Goal: Task Accomplishment & Management: Manage account settings

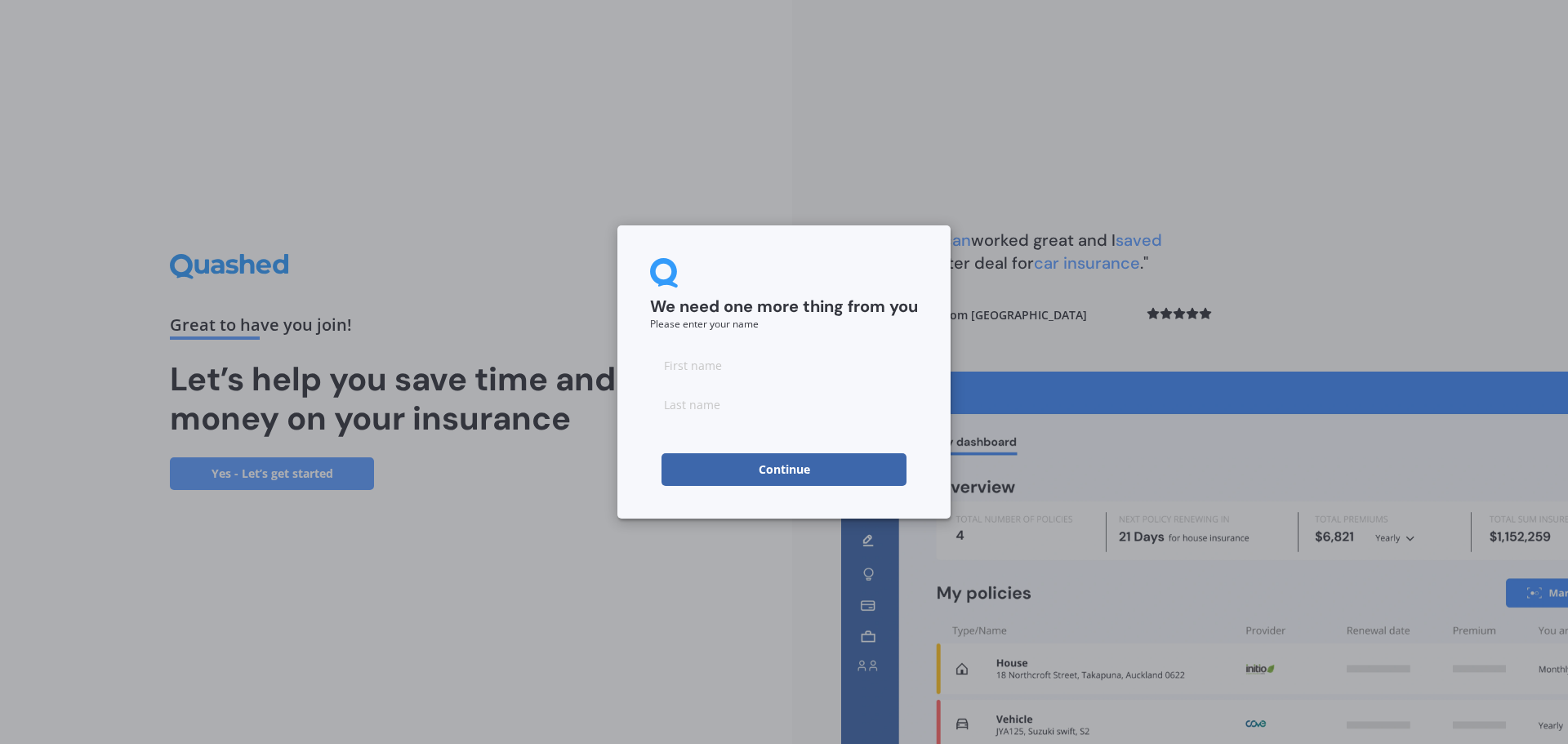
click at [700, 367] on input at bounding box center [784, 365] width 268 height 32
type input "[PERSON_NAME]"
click at [669, 406] on input at bounding box center [784, 404] width 268 height 32
type input "Green"
click at [707, 459] on button "Continue" at bounding box center [784, 469] width 245 height 32
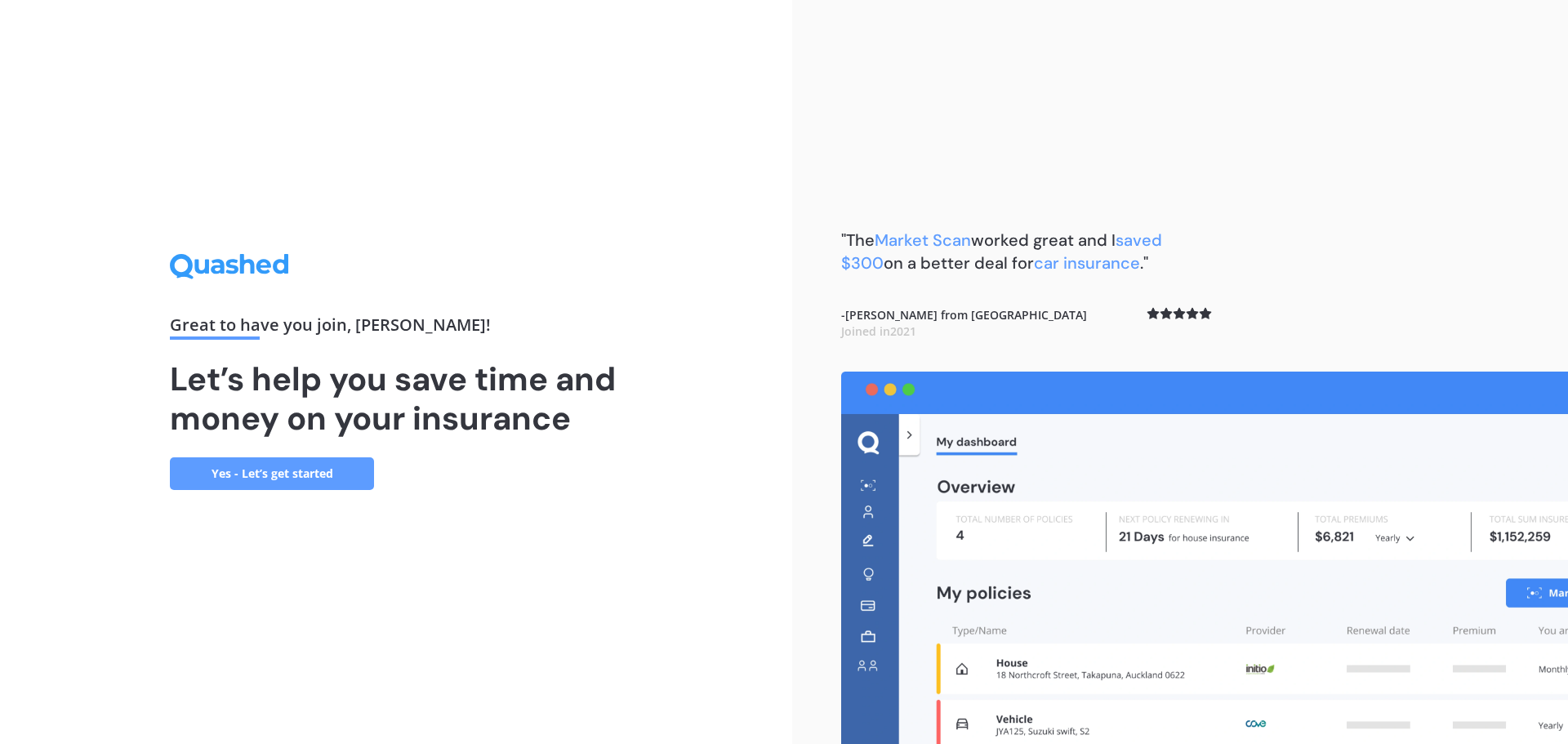
click at [308, 472] on link "Yes - Let’s get started" at bounding box center [272, 474] width 204 height 32
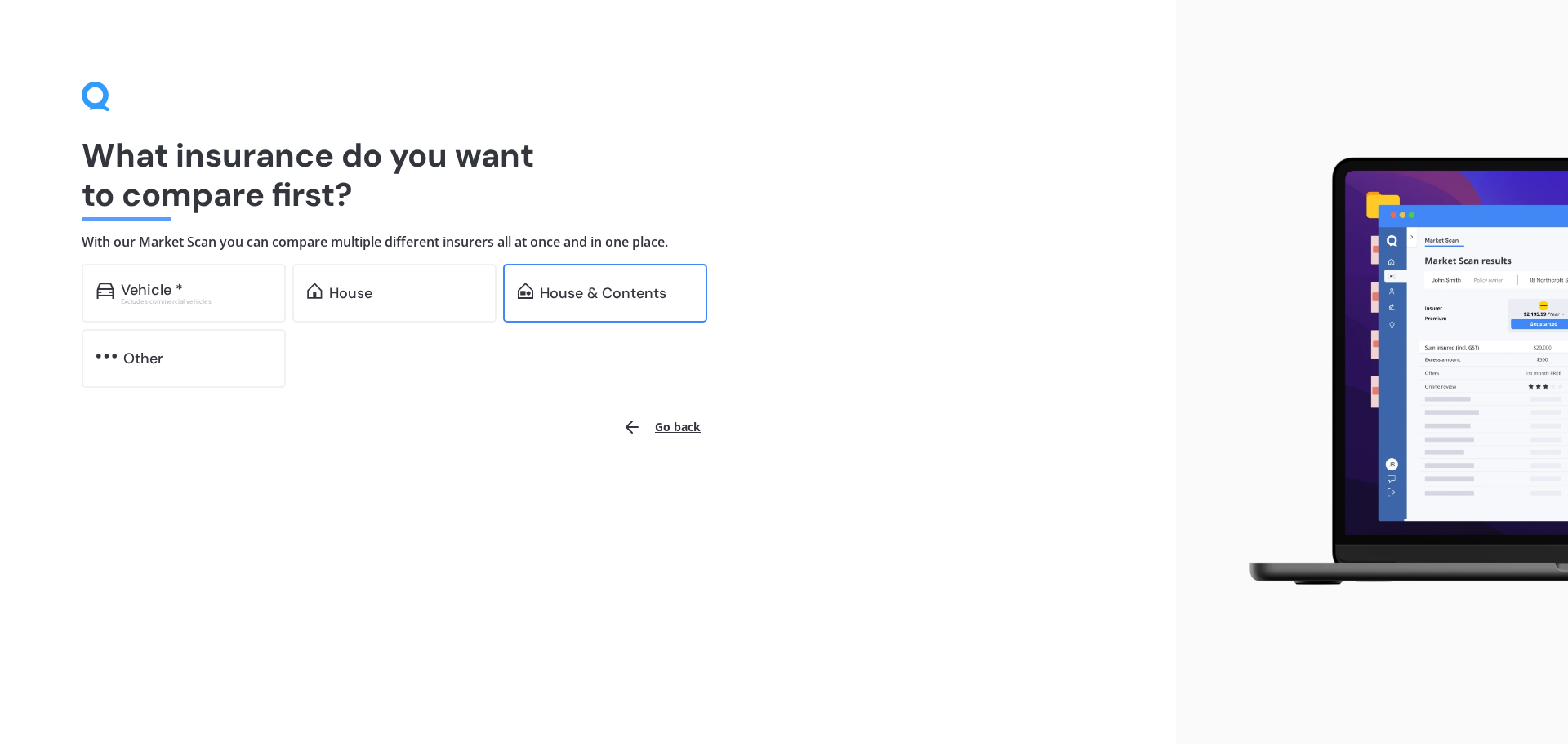
click at [640, 288] on div "House & Contents" at bounding box center [602, 293] width 127 height 16
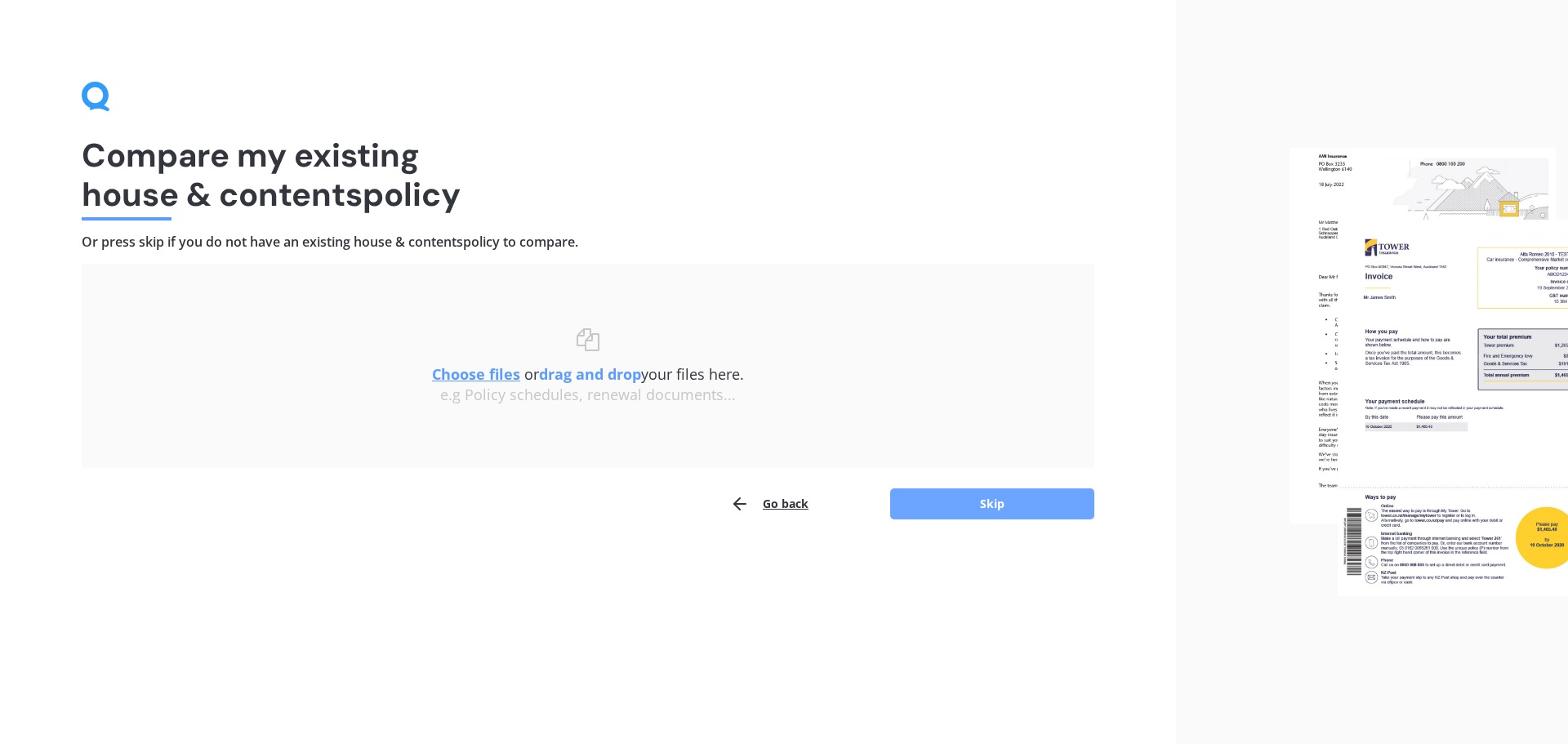
click at [1010, 508] on button "Skip" at bounding box center [992, 503] width 204 height 31
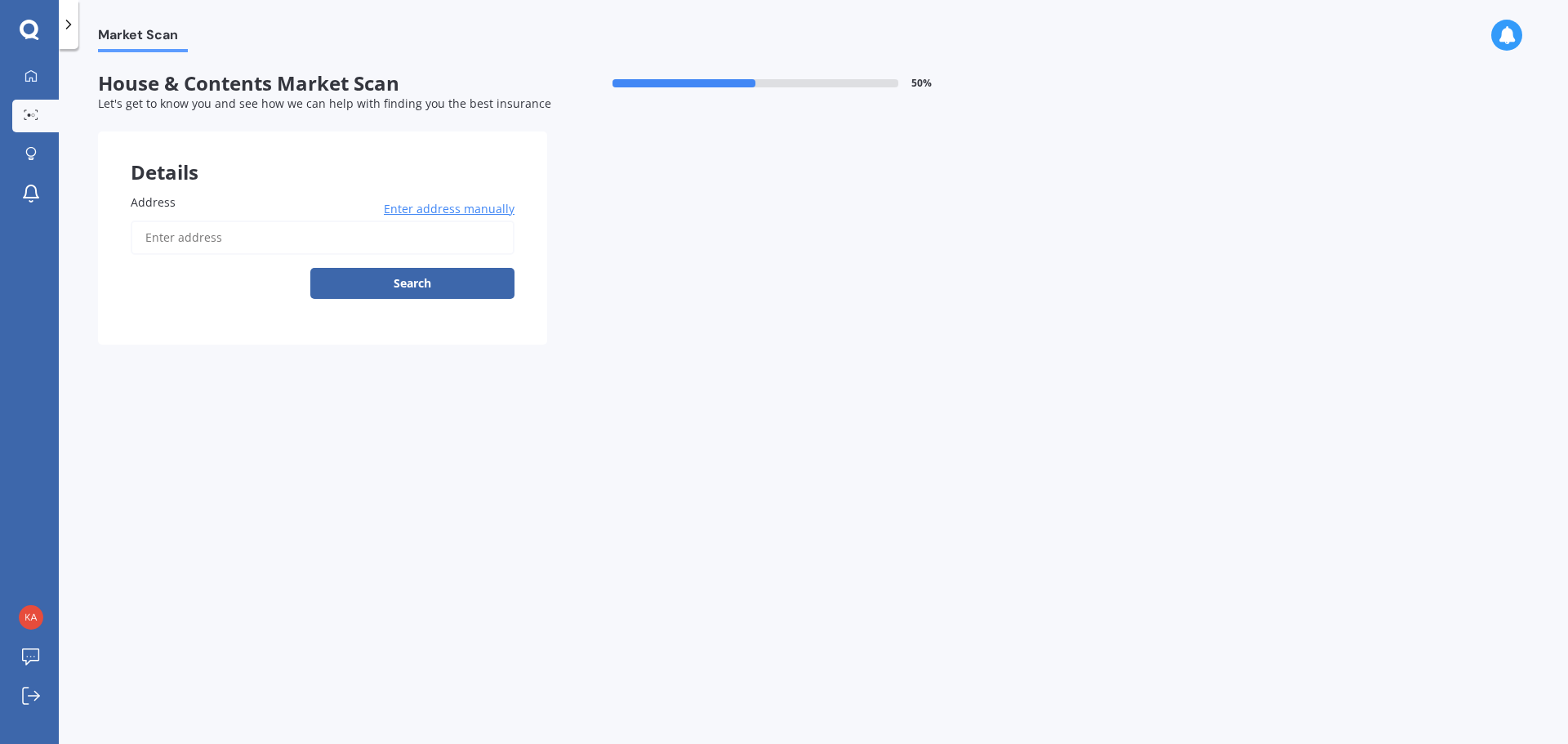
click at [192, 193] on label "Address" at bounding box center [319, 201] width 378 height 17
click at [192, 220] on input "Address" at bounding box center [322, 237] width 384 height 34
type input "[STREET_ADDRESS]"
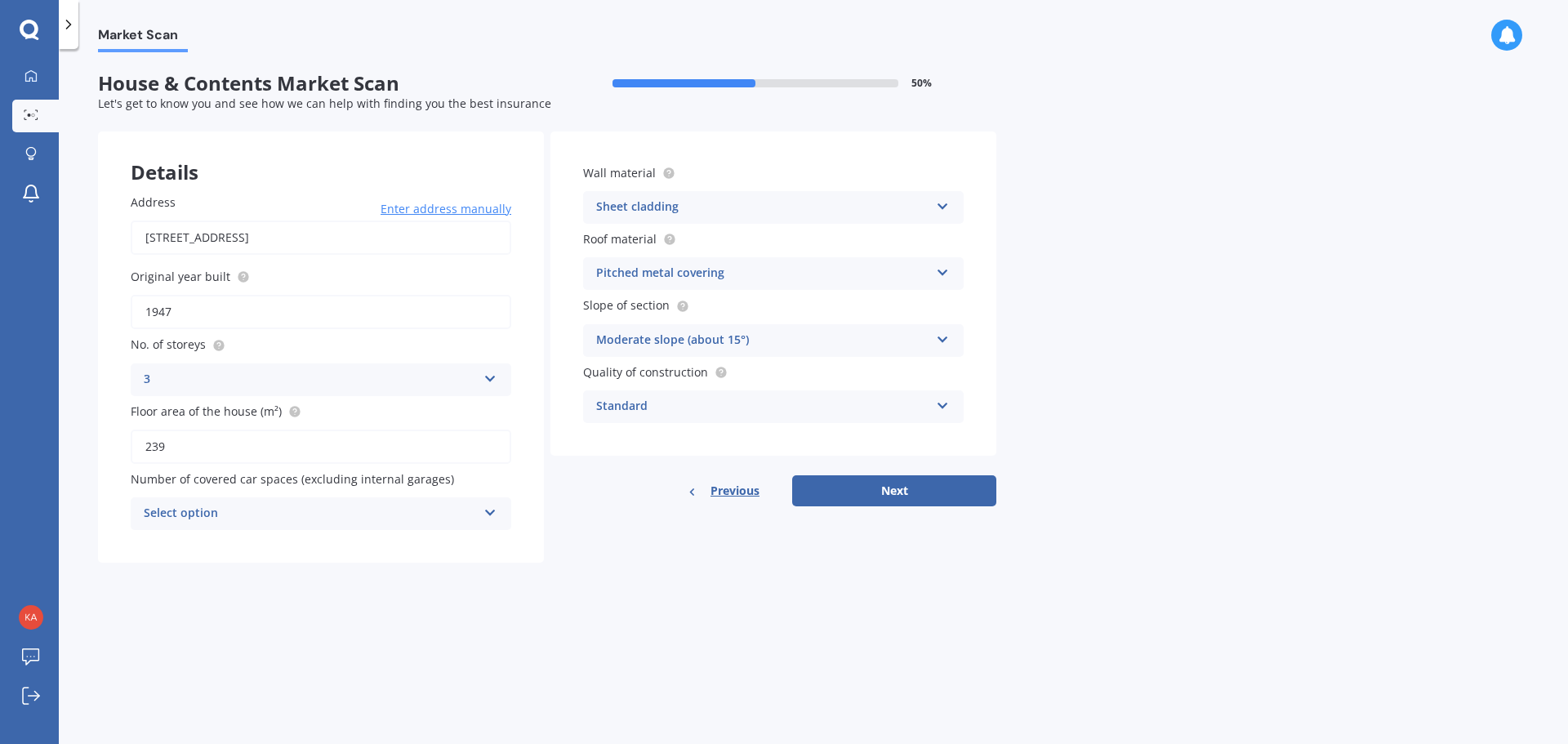
click at [491, 511] on icon at bounding box center [490, 509] width 13 height 12
click at [607, 619] on div "Market Scan House & Contents Market Scan 50 % Let's get to know you and see how…" at bounding box center [813, 399] width 1510 height 695
click at [898, 495] on button "Next" at bounding box center [894, 491] width 204 height 31
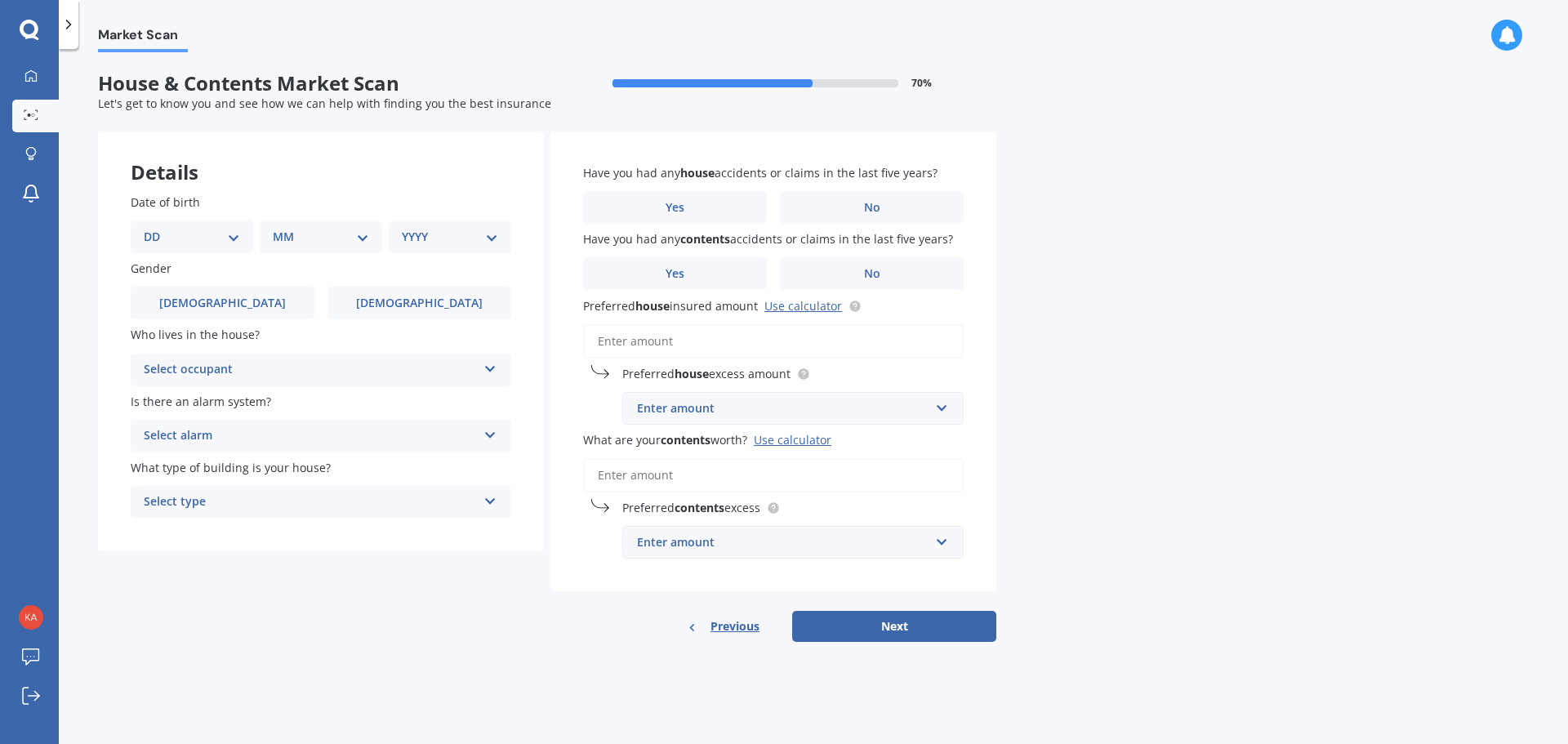
click at [234, 234] on select "DD 01 02 03 04 05 06 07 08 09 10 11 12 13 14 15 16 17 18 19 20 21 22 23 24 25 2…" at bounding box center [192, 236] width 96 height 18
select select "30"
click at [156, 227] on select "DD 01 02 03 04 05 06 07 08 09 10 11 12 13 14 15 16 17 18 19 20 21 22 23 24 25 2…" at bounding box center [192, 236] width 96 height 18
click at [367, 235] on select "MM 01 02 03 04 05 06 07 08 09 10 11 12" at bounding box center [325, 236] width 90 height 18
select select "04"
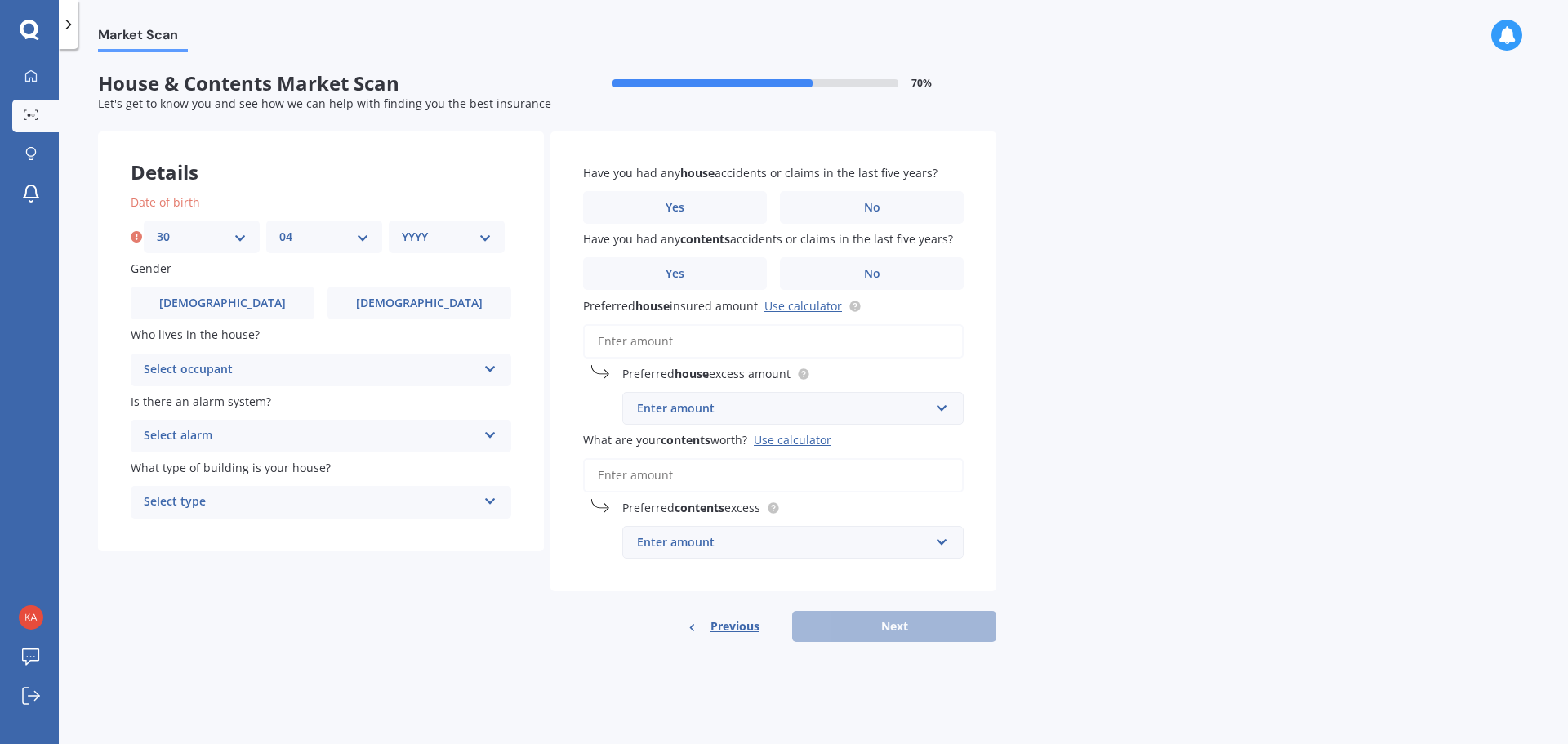
click at [280, 227] on select "MM 01 02 03 04 05 06 07 08 09 10 11 12" at bounding box center [325, 236] width 90 height 18
click at [482, 235] on select "YYYY 2009 2008 2007 2006 2005 2004 2003 2002 2001 2000 1999 1998 1997 1996 1995…" at bounding box center [447, 236] width 90 height 18
select select "1963"
click at [402, 227] on select "YYYY 2009 2008 2007 2006 2005 2004 2003 2002 2001 2000 1999 1998 1997 1996 1995…" at bounding box center [447, 236] width 90 height 18
click at [478, 361] on div "Select occupant Owner Owner + Boarder" at bounding box center [320, 369] width 380 height 32
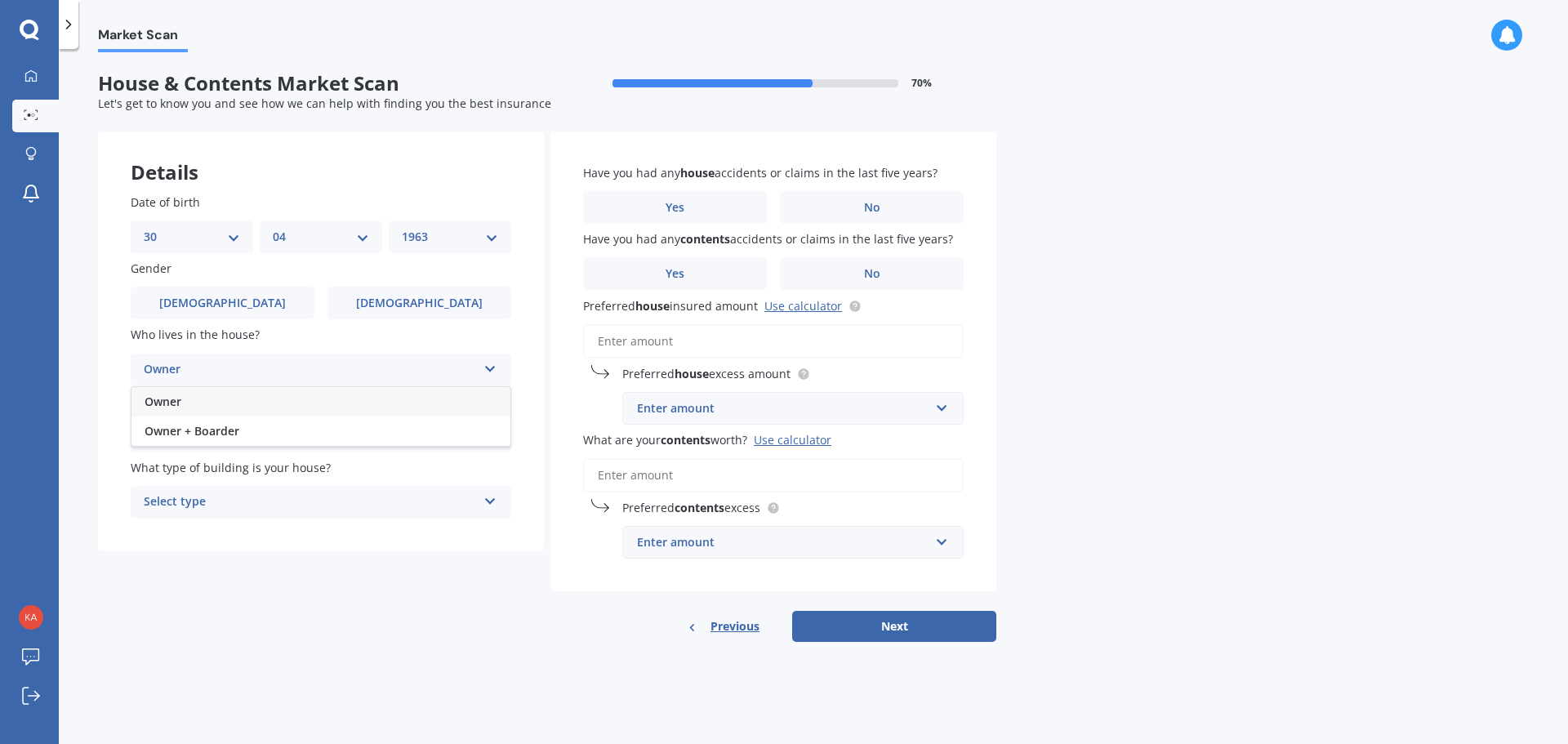
click at [200, 397] on div "Owner" at bounding box center [321, 402] width 379 height 30
click at [263, 430] on div "Select alarm" at bounding box center [310, 436] width 334 height 20
click at [222, 462] on span "Yes, monitored" at bounding box center [187, 466] width 85 height 15
click at [486, 498] on icon at bounding box center [490, 498] width 13 height 12
click at [168, 532] on span "Freestanding" at bounding box center [181, 533] width 73 height 15
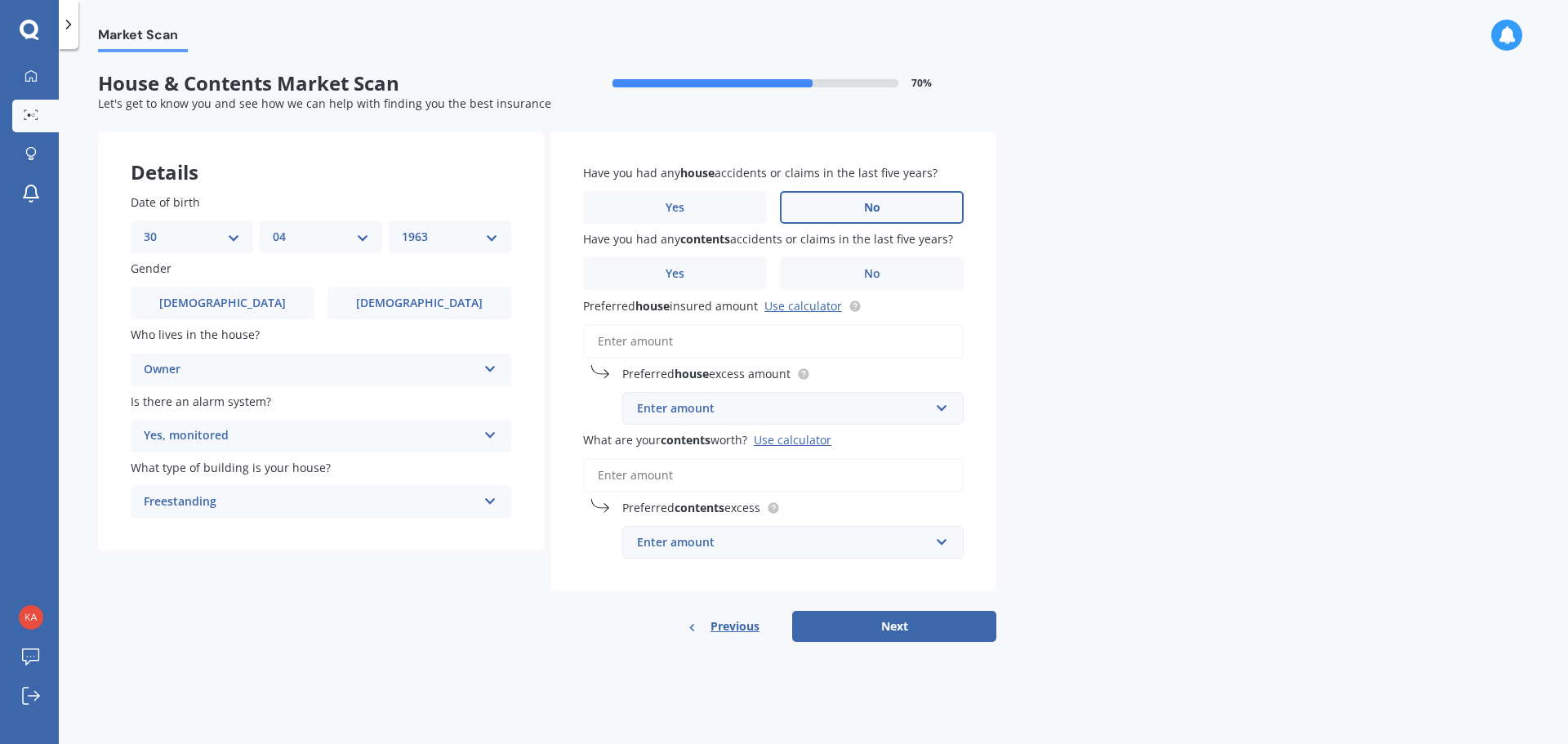
click at [888, 200] on label "No" at bounding box center [872, 208] width 183 height 32
click at [0, 0] on input "No" at bounding box center [0, 0] width 0 height 0
click at [867, 272] on span "No" at bounding box center [872, 273] width 16 height 13
click at [0, 0] on input "No" at bounding box center [0, 0] width 0 height 0
drag, startPoint x: 664, startPoint y: 340, endPoint x: 673, endPoint y: 332, distance: 12.0
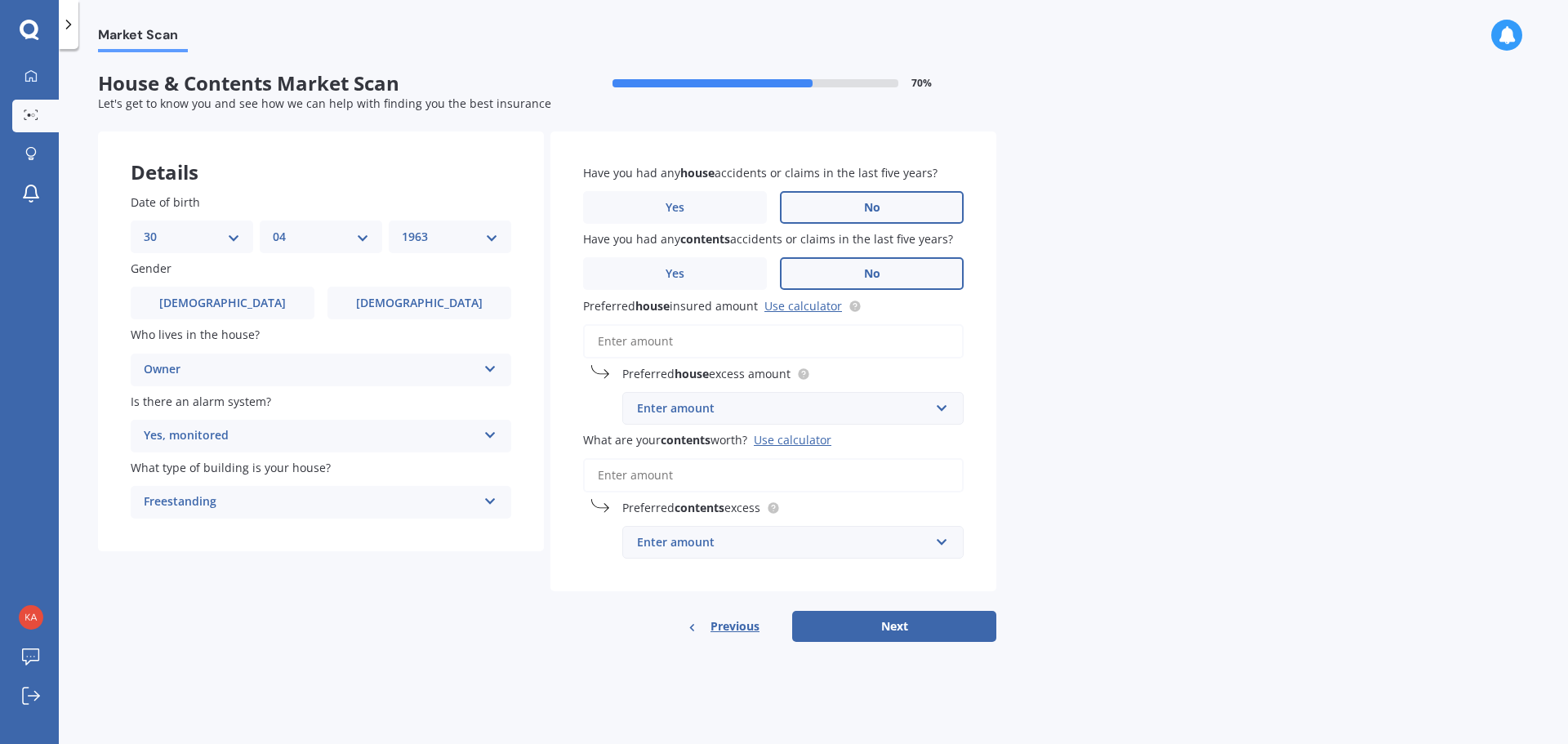
click at [664, 339] on input "Preferred house insured amount Use calculator" at bounding box center [773, 341] width 380 height 34
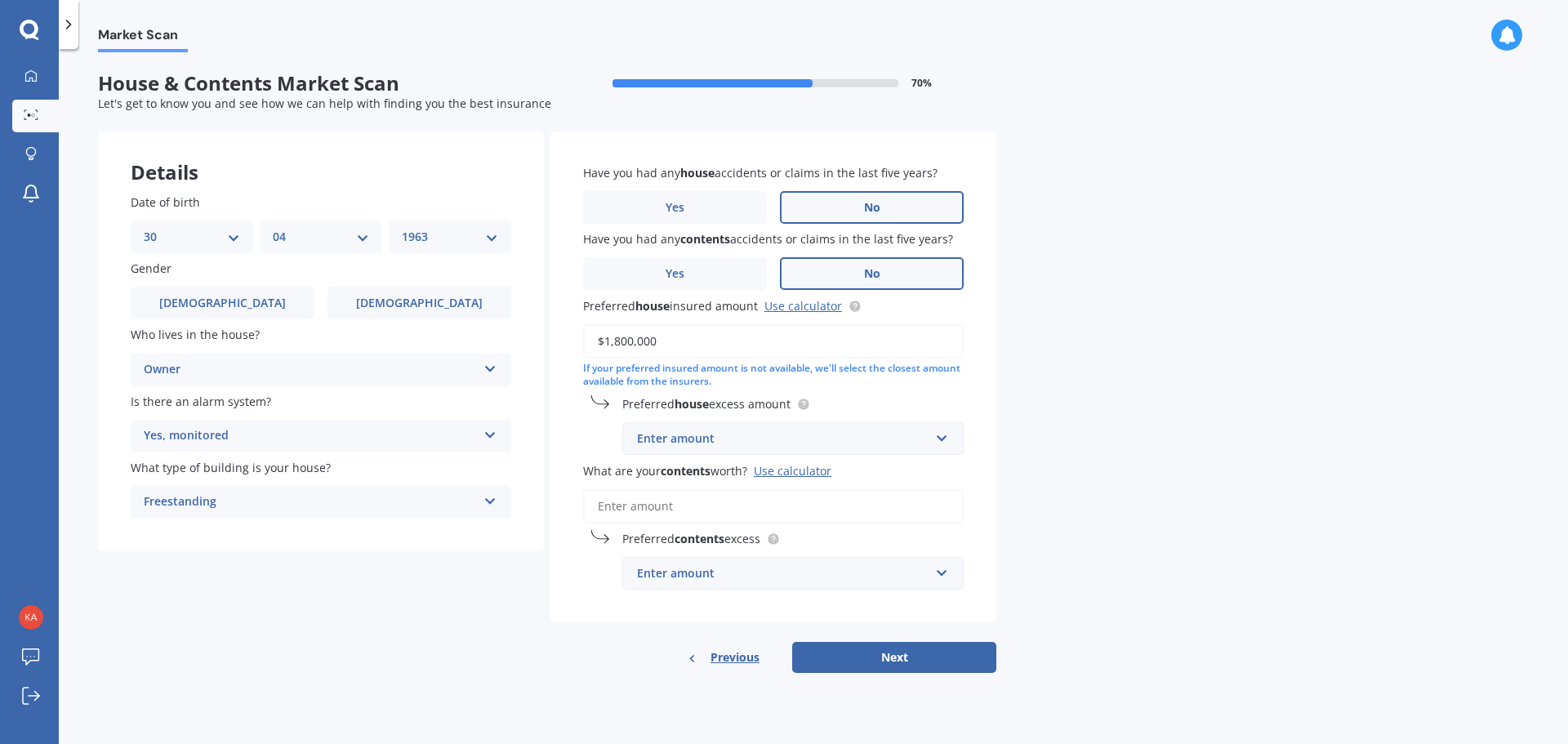
type input "$1,800,000"
click at [939, 439] on input "text" at bounding box center [787, 438] width 326 height 31
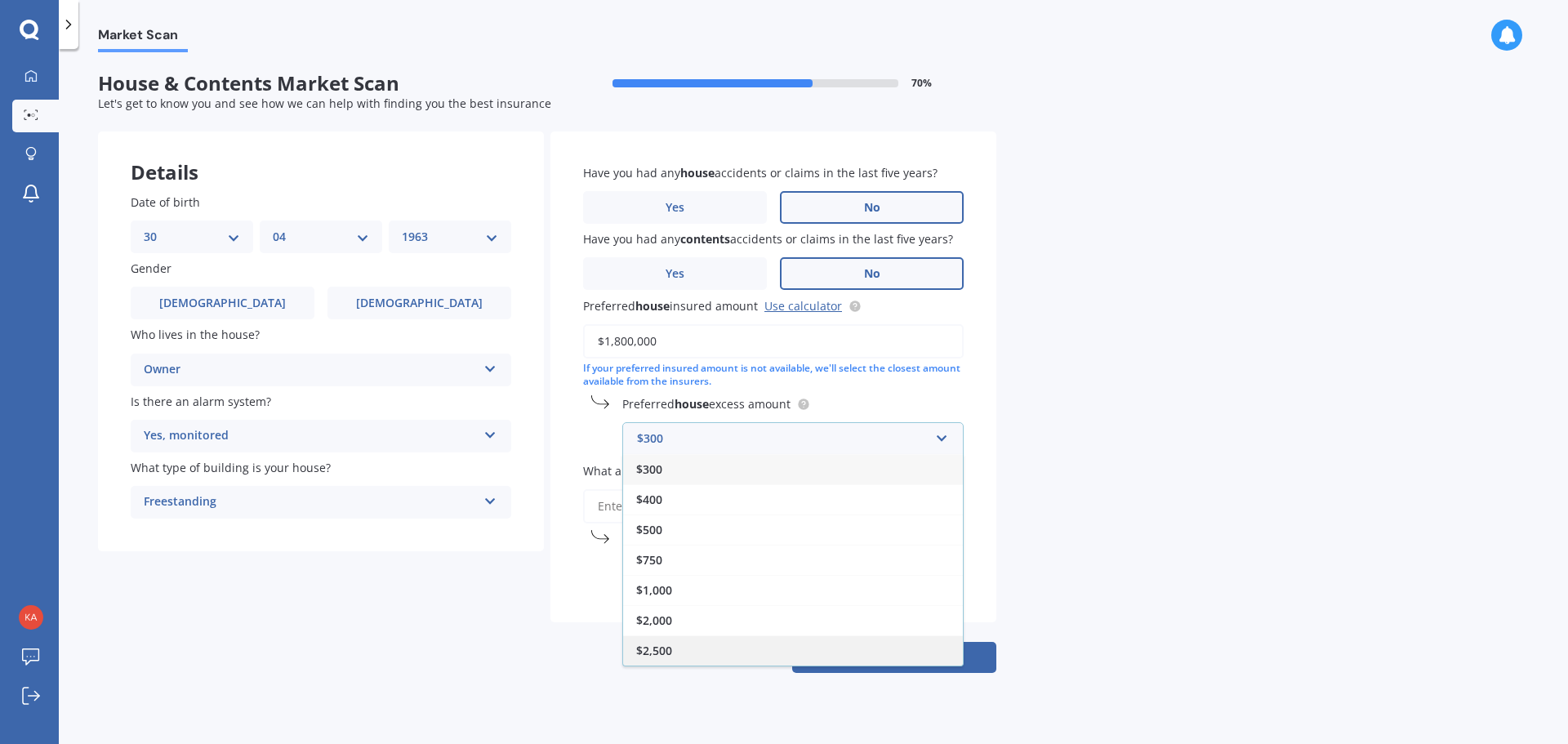
click at [680, 645] on div "$2,500" at bounding box center [793, 651] width 340 height 31
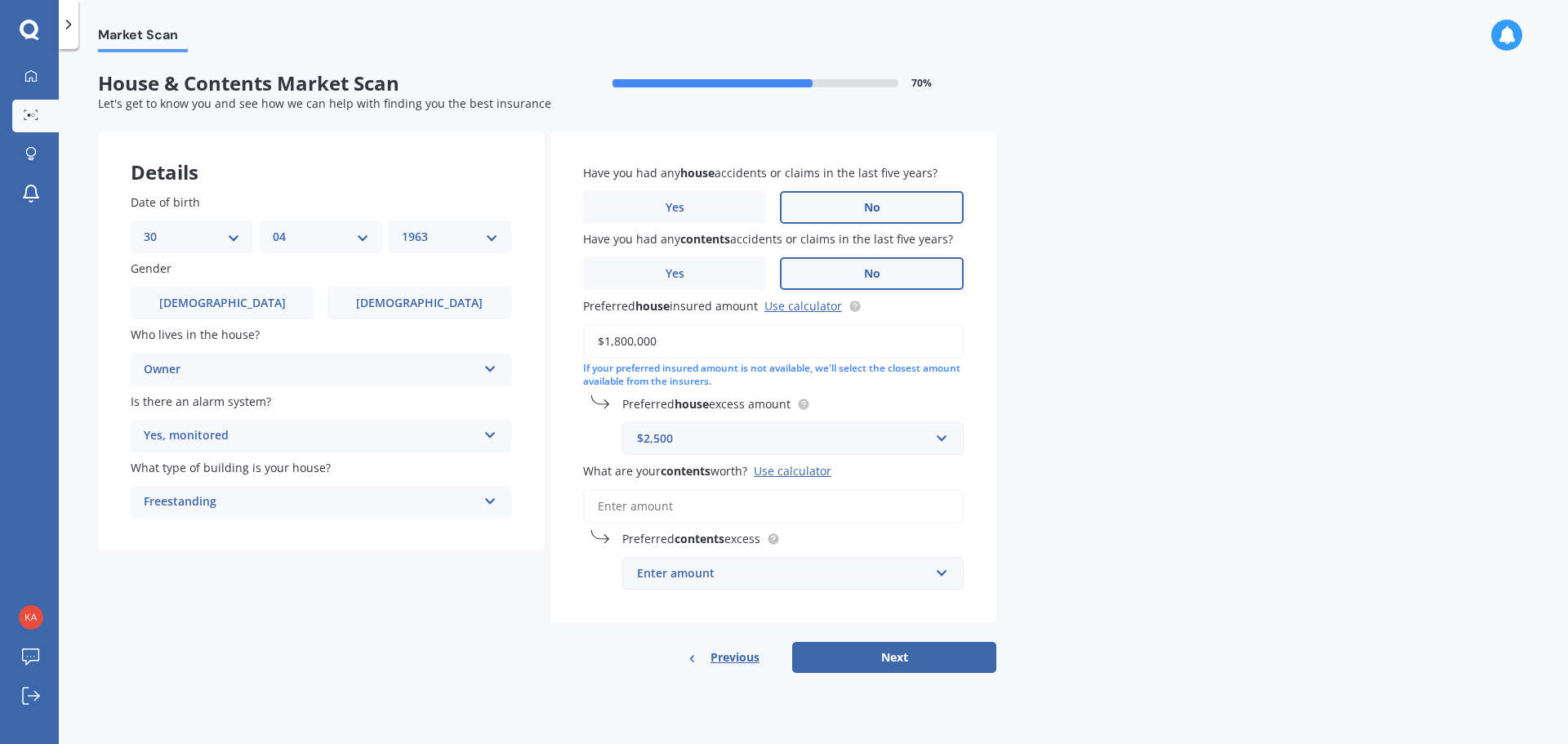
click at [625, 503] on input "What are your contents worth? Use calculator" at bounding box center [773, 506] width 380 height 34
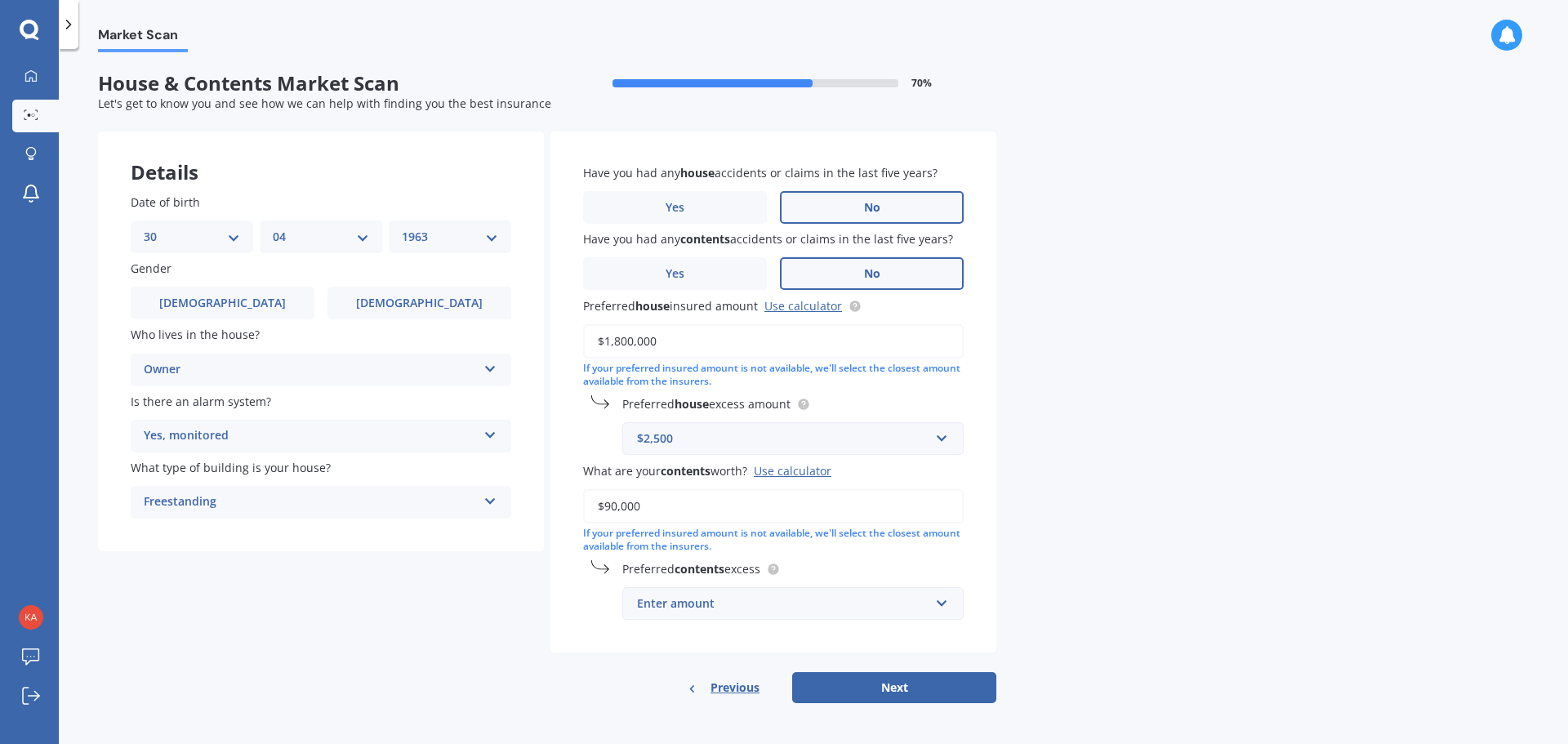
type input "$90,000"
click at [667, 604] on div "Enter amount" at bounding box center [783, 603] width 292 height 18
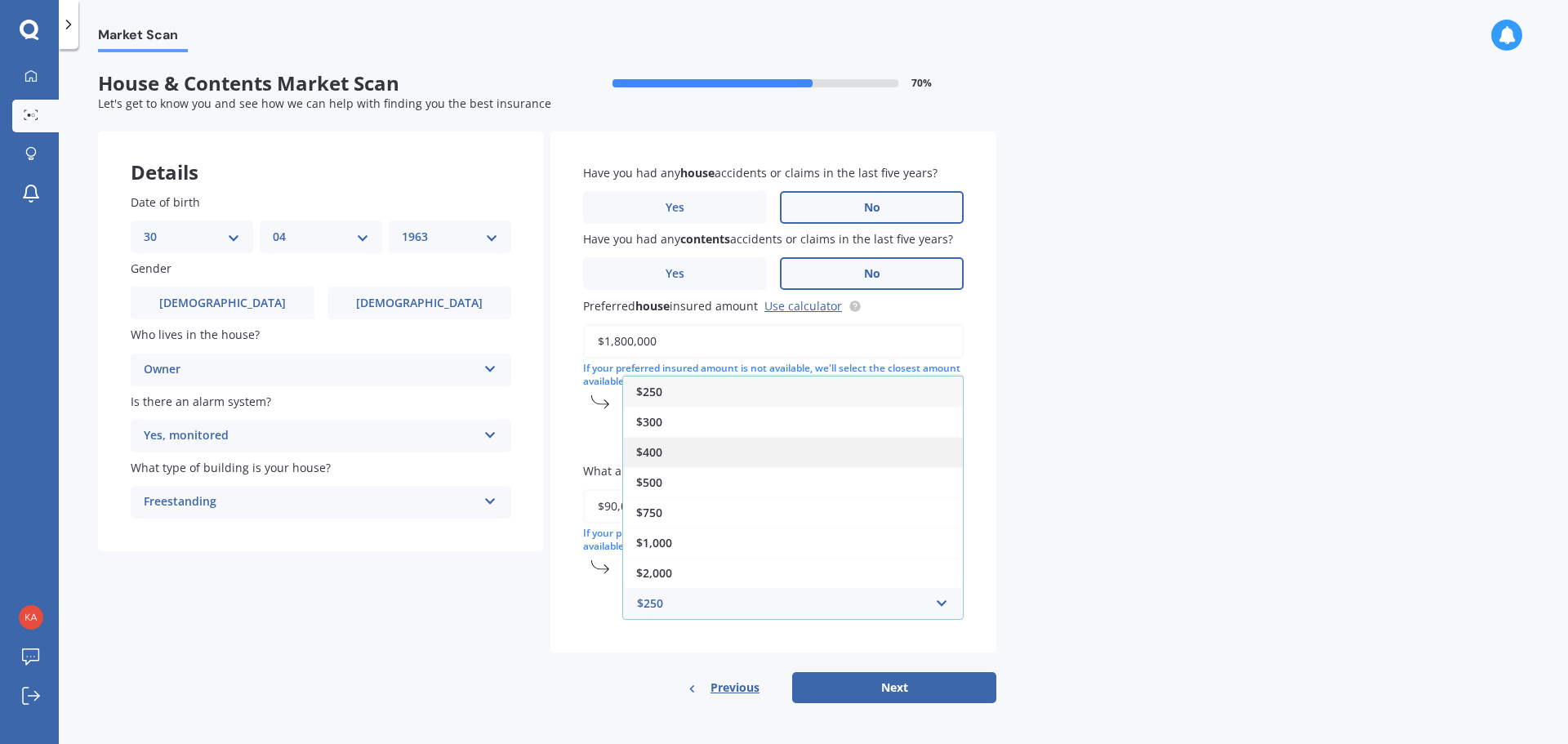
click at [653, 451] on span "$400" at bounding box center [649, 451] width 26 height 15
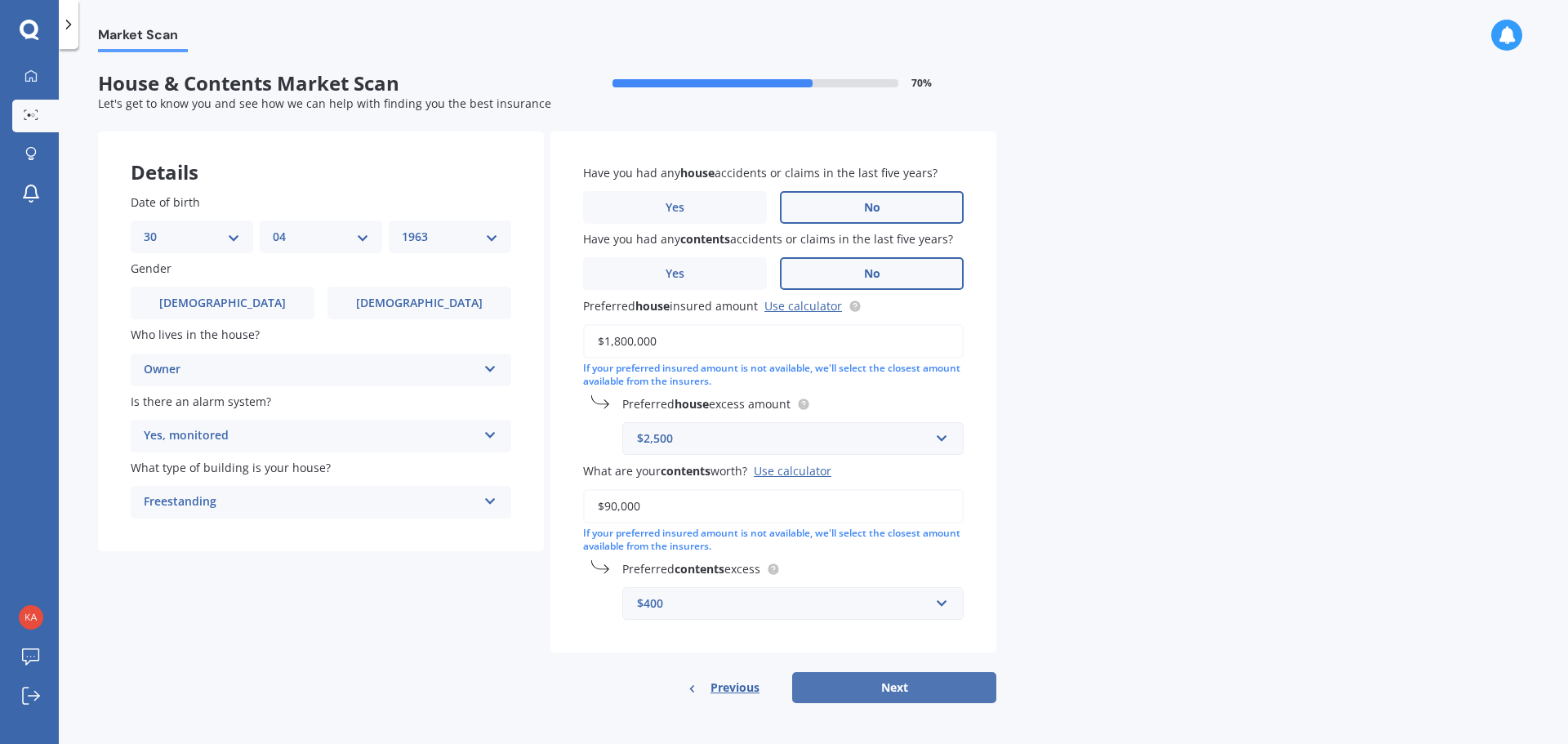
click at [896, 686] on button "Next" at bounding box center [894, 687] width 204 height 31
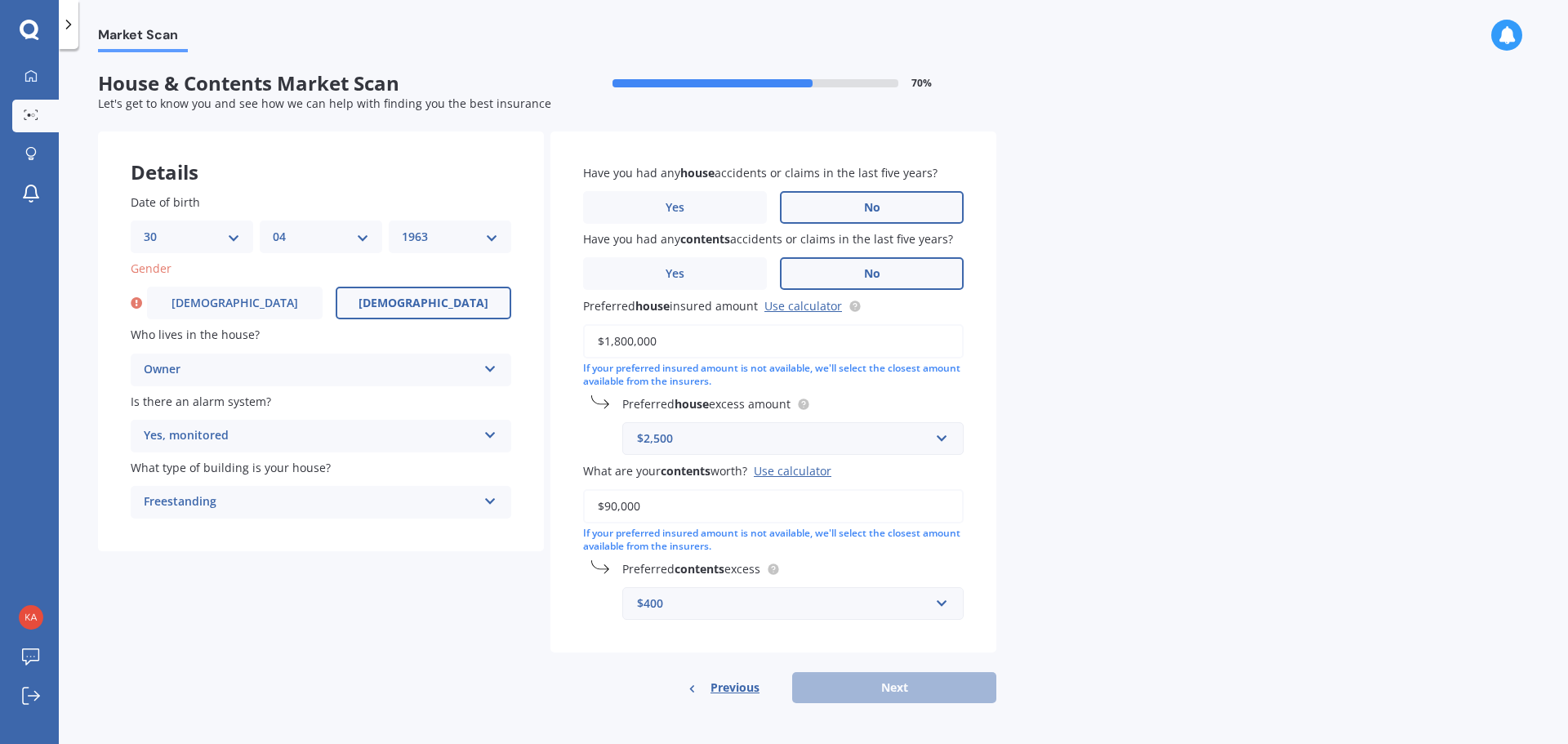
click at [388, 289] on label "[DEMOGRAPHIC_DATA]" at bounding box center [423, 303] width 175 height 32
click at [0, 0] on input "[DEMOGRAPHIC_DATA]" at bounding box center [0, 0] width 0 height 0
click at [881, 685] on button "Next" at bounding box center [894, 687] width 204 height 31
select select "30"
select select "04"
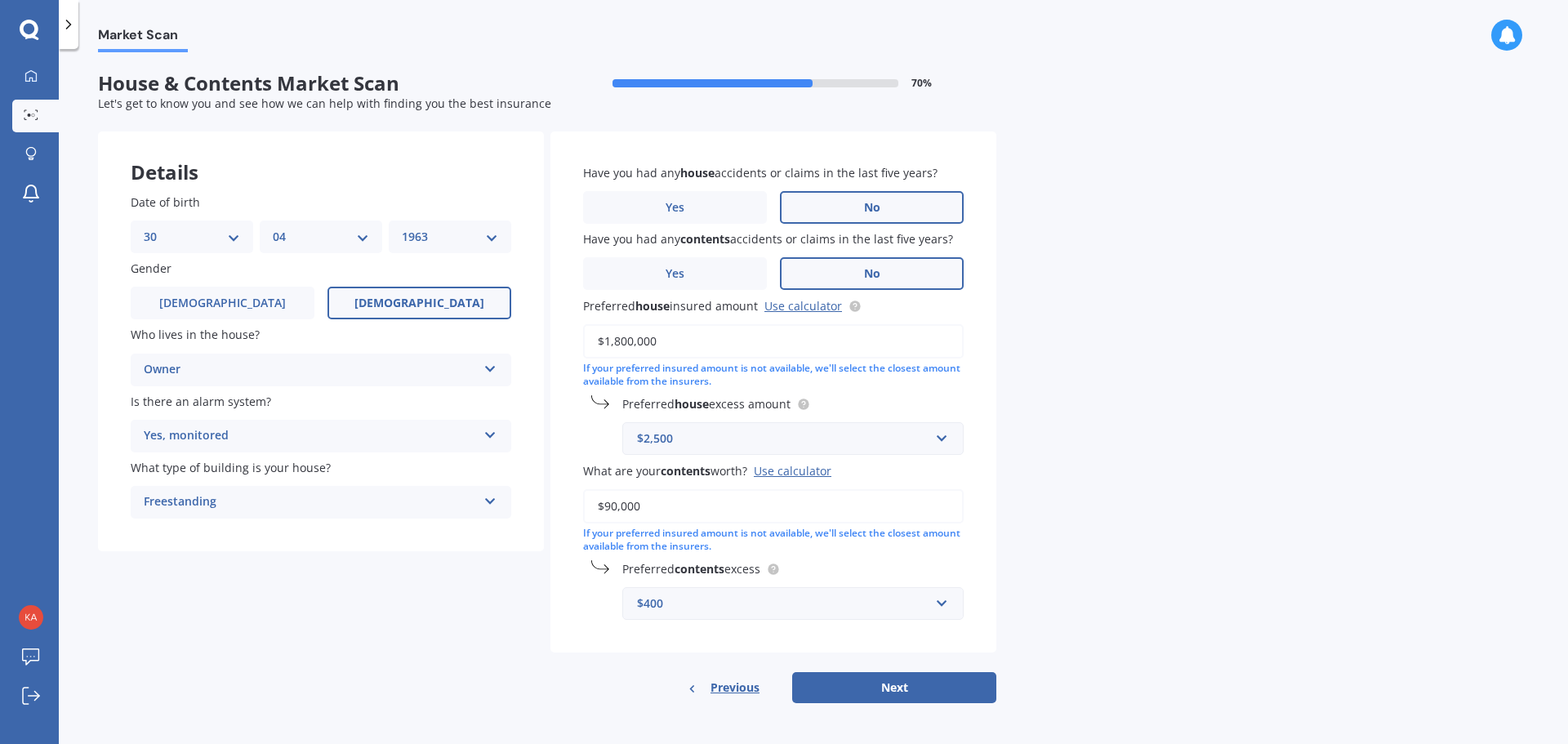
select select "1963"
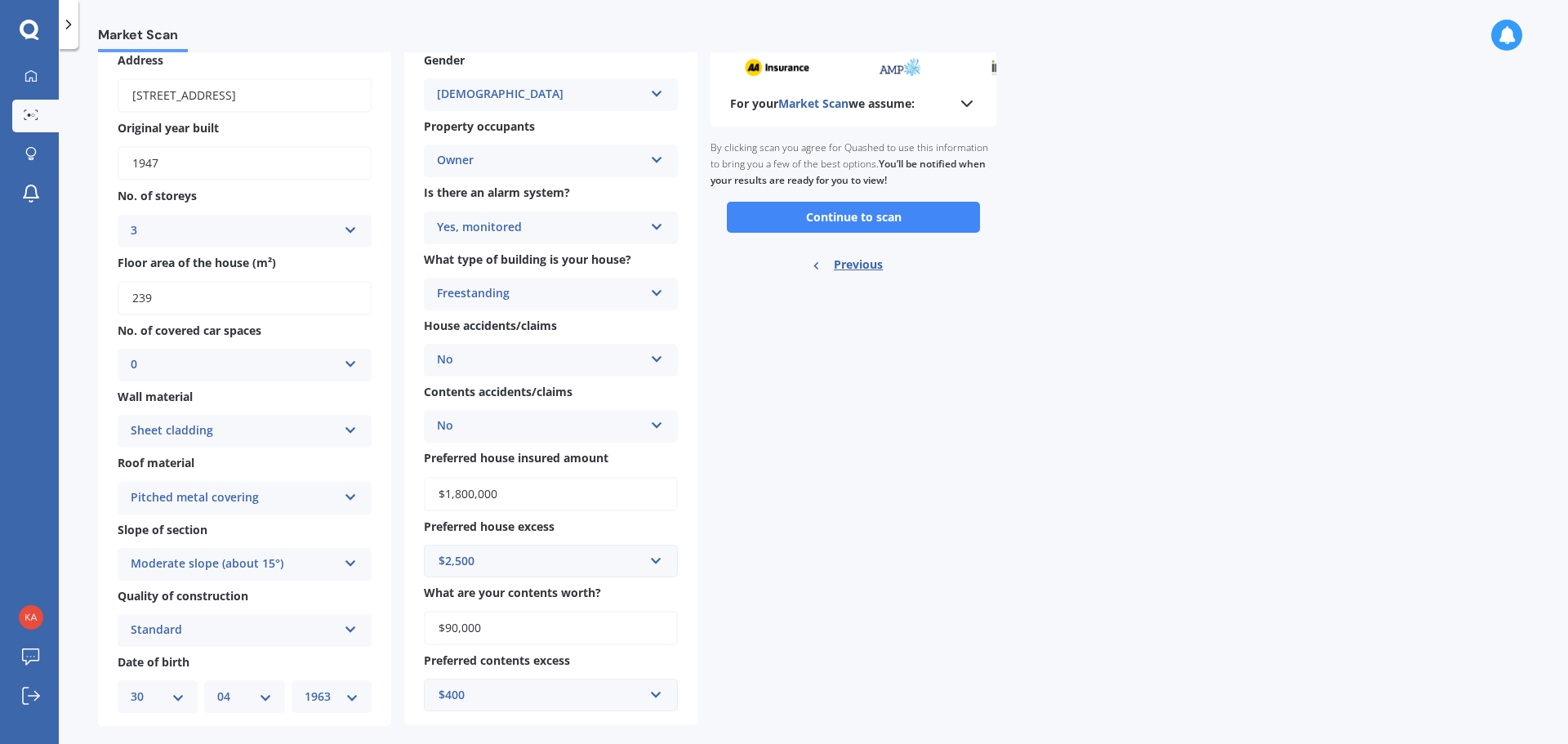
scroll to position [118, 0]
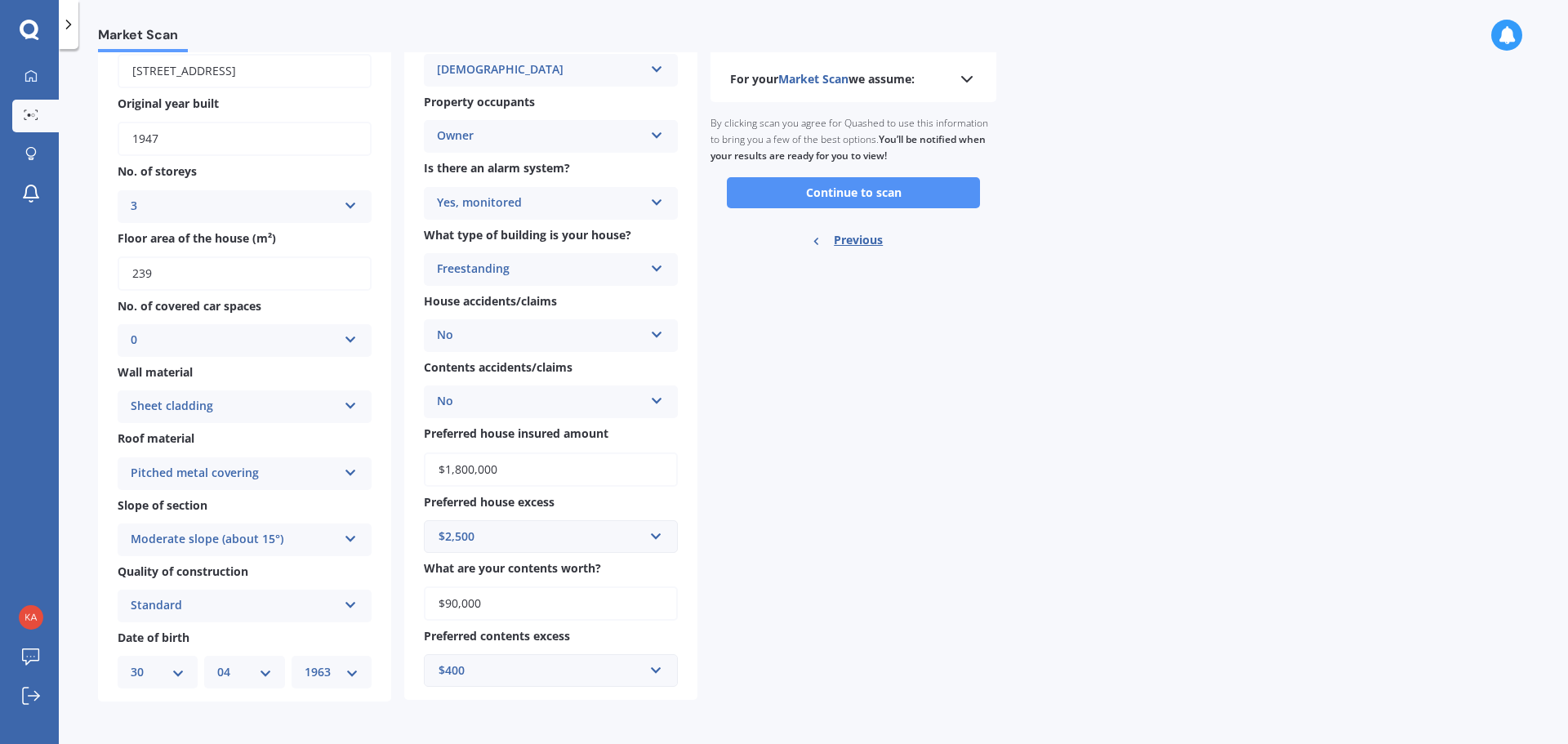
click at [838, 194] on button "Continue to scan" at bounding box center [853, 192] width 254 height 31
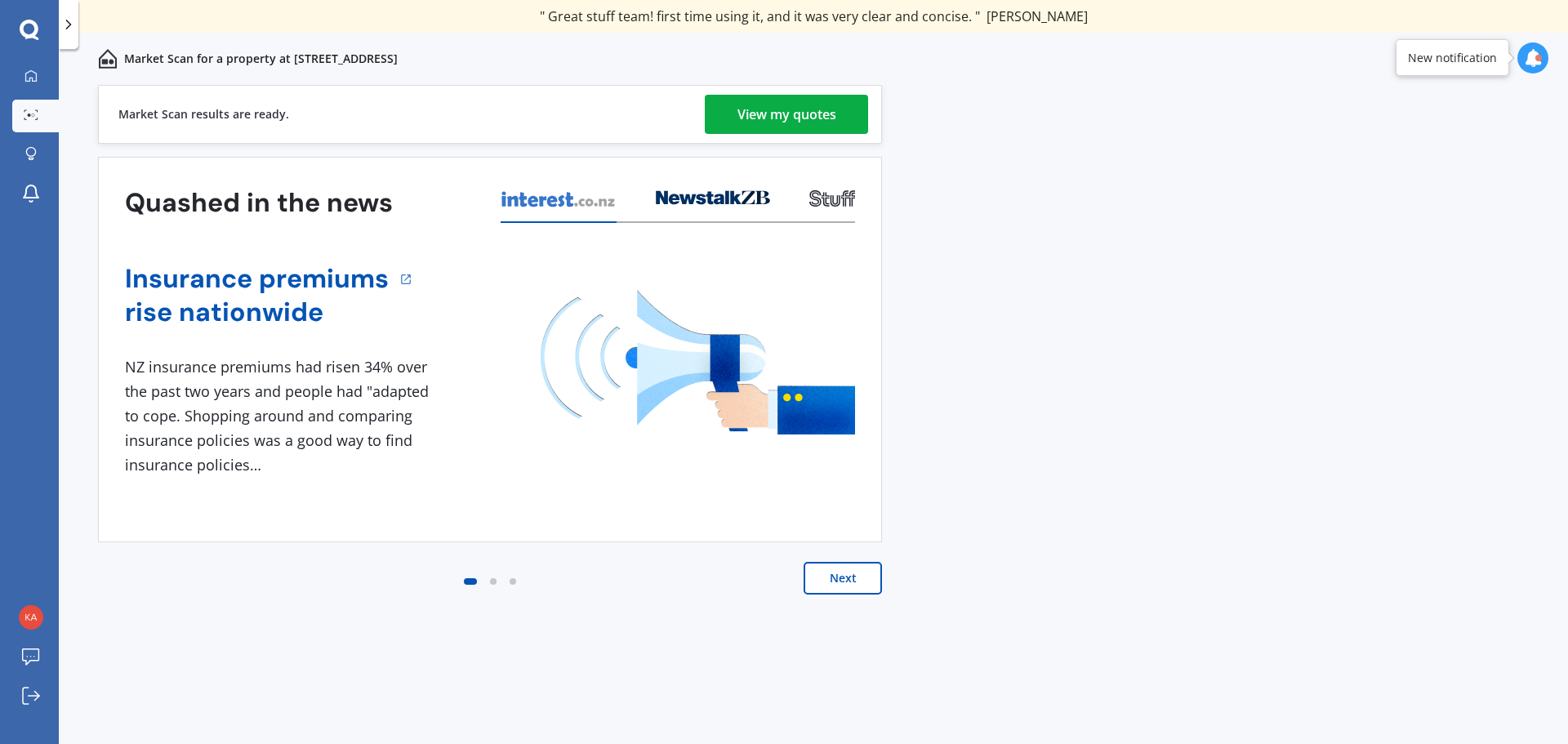
click at [786, 108] on div "View my quotes" at bounding box center [787, 114] width 99 height 40
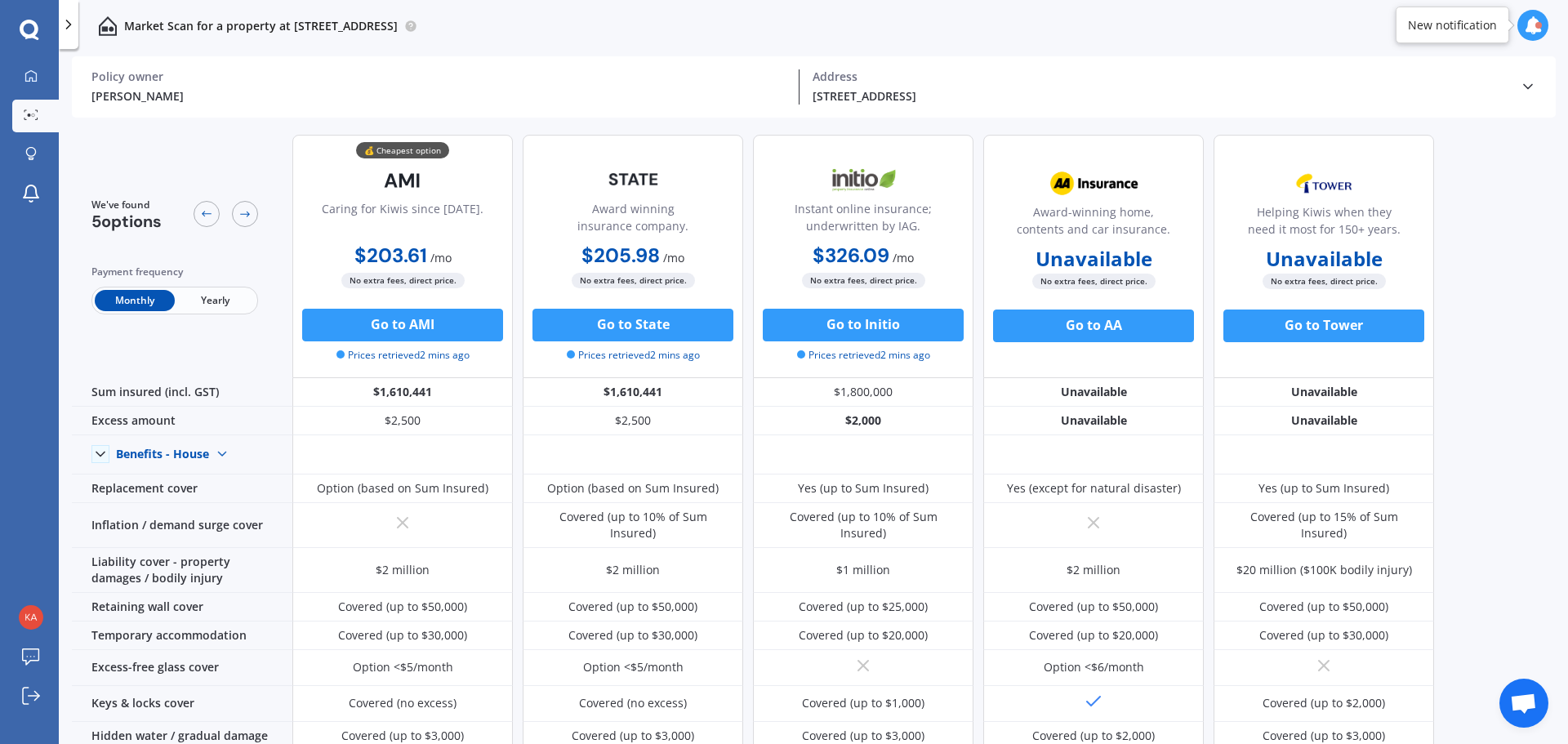
click at [219, 292] on span "Yearly" at bounding box center [214, 300] width 80 height 22
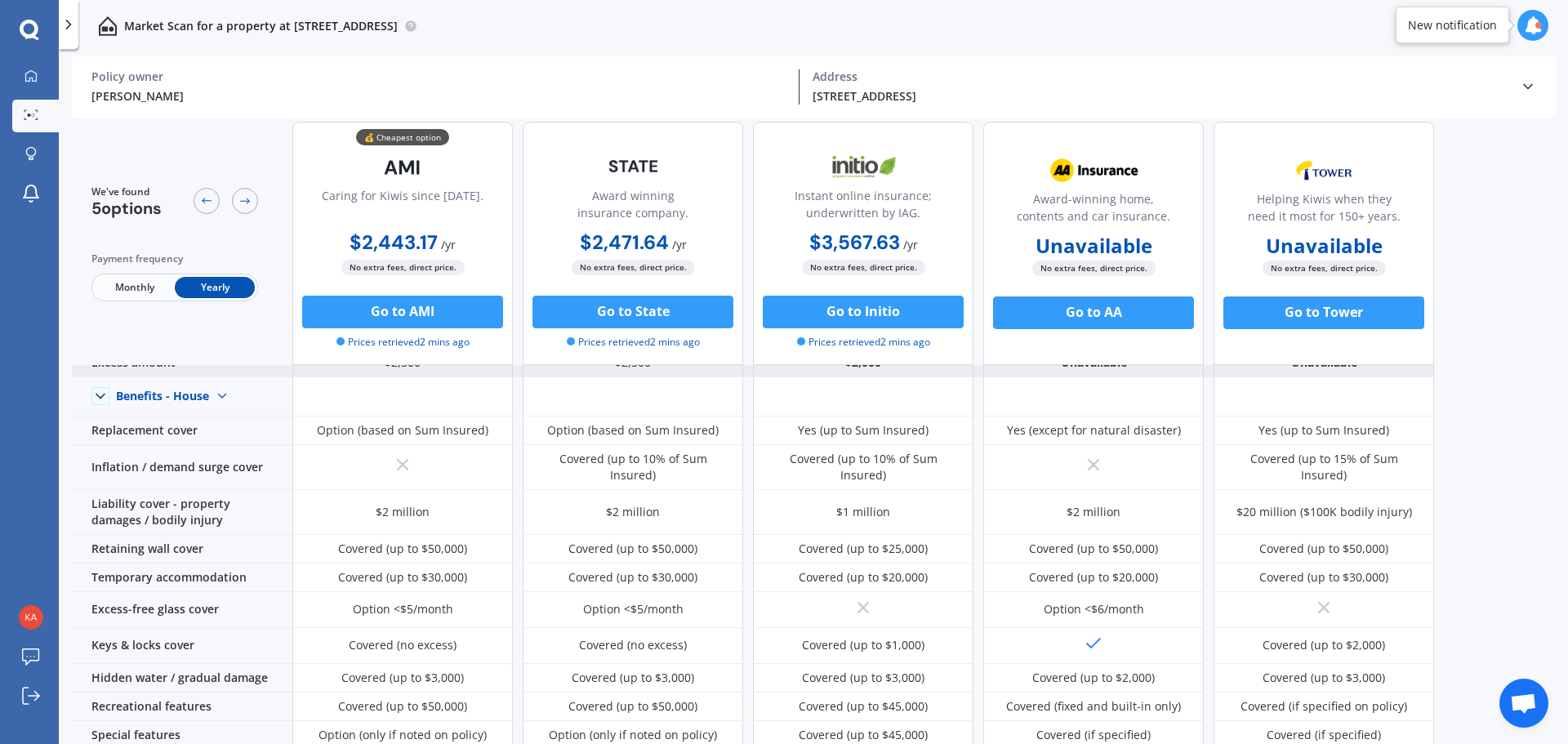
scroll to position [82, 0]
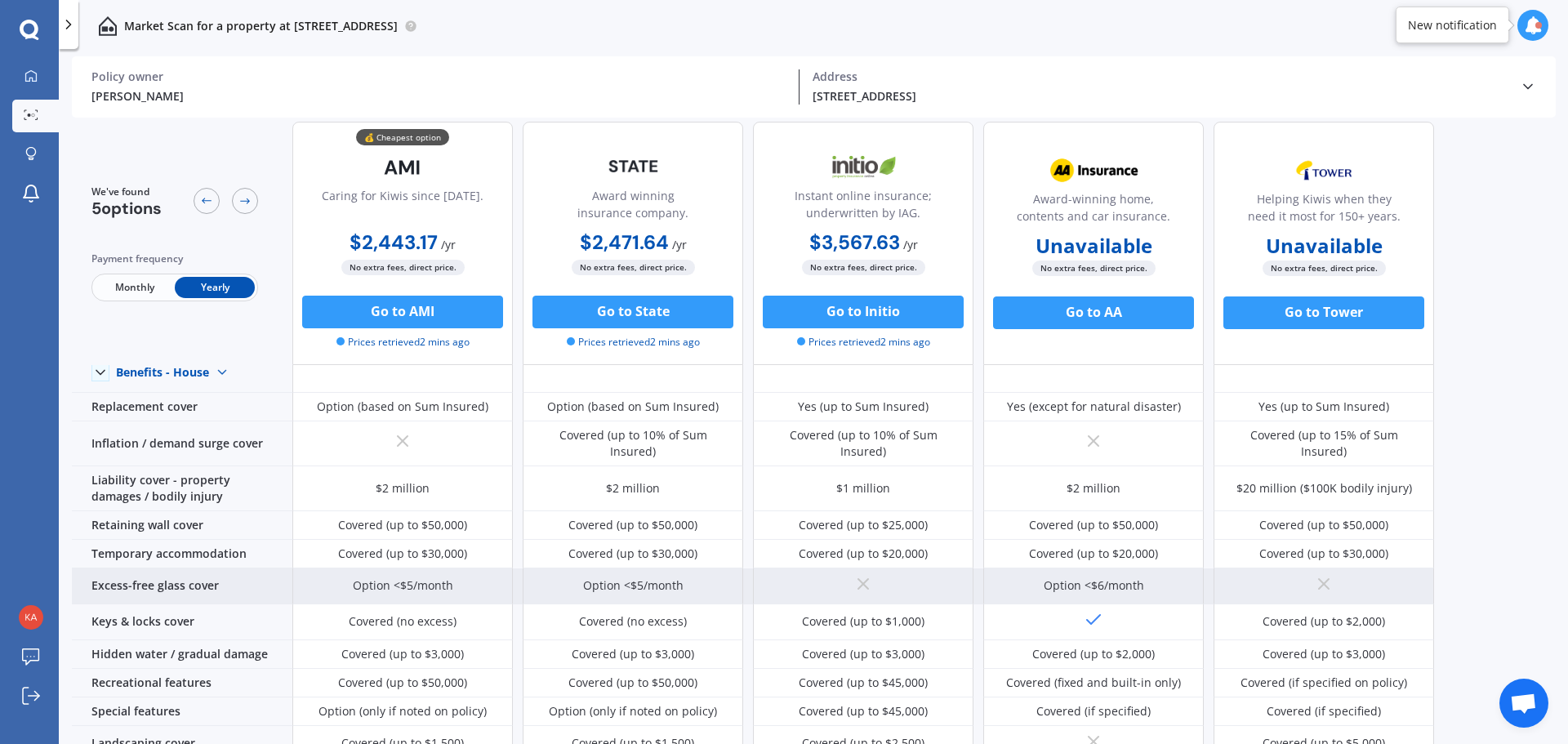
click at [371, 577] on div "Option <$5/month" at bounding box center [403, 585] width 101 height 16
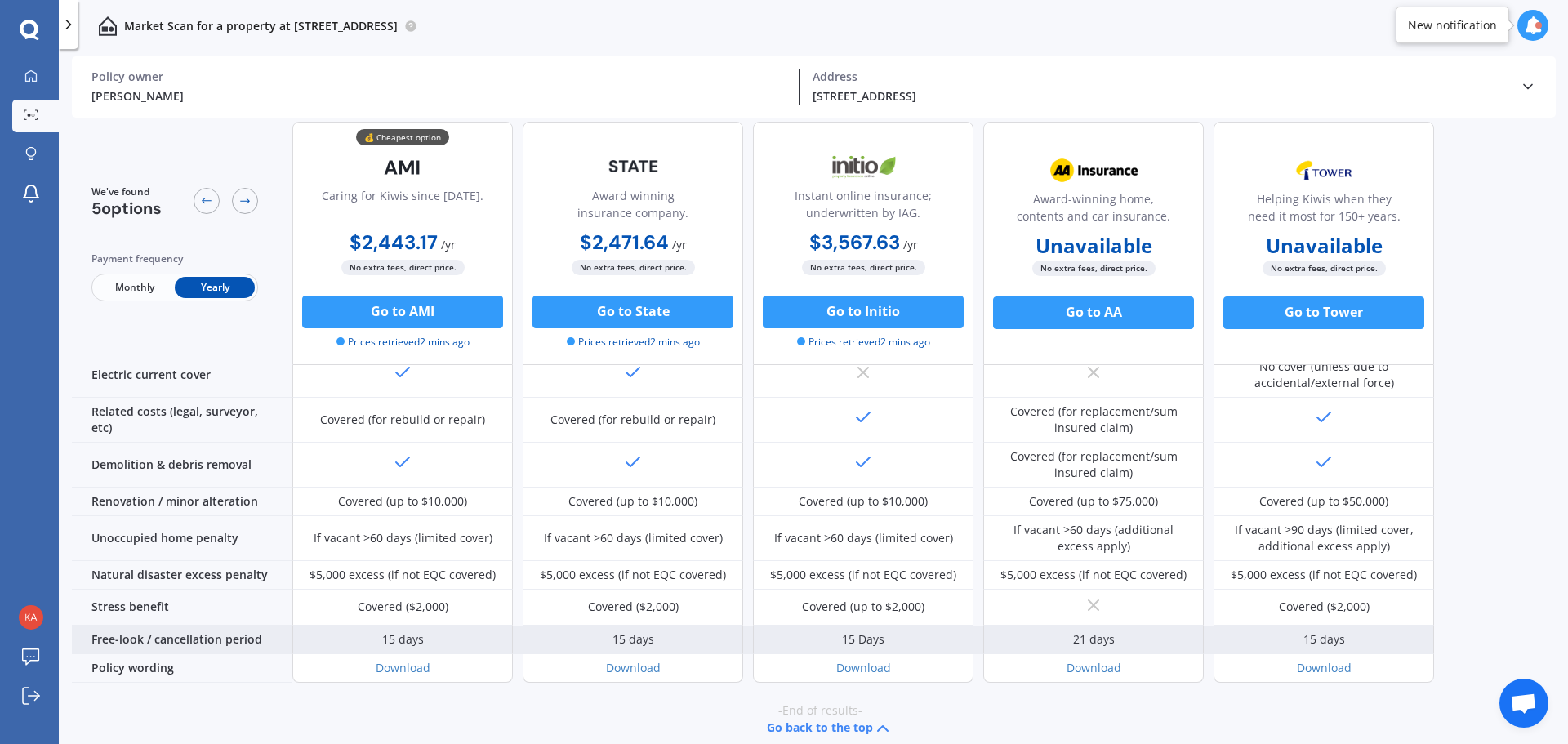
scroll to position [617, 0]
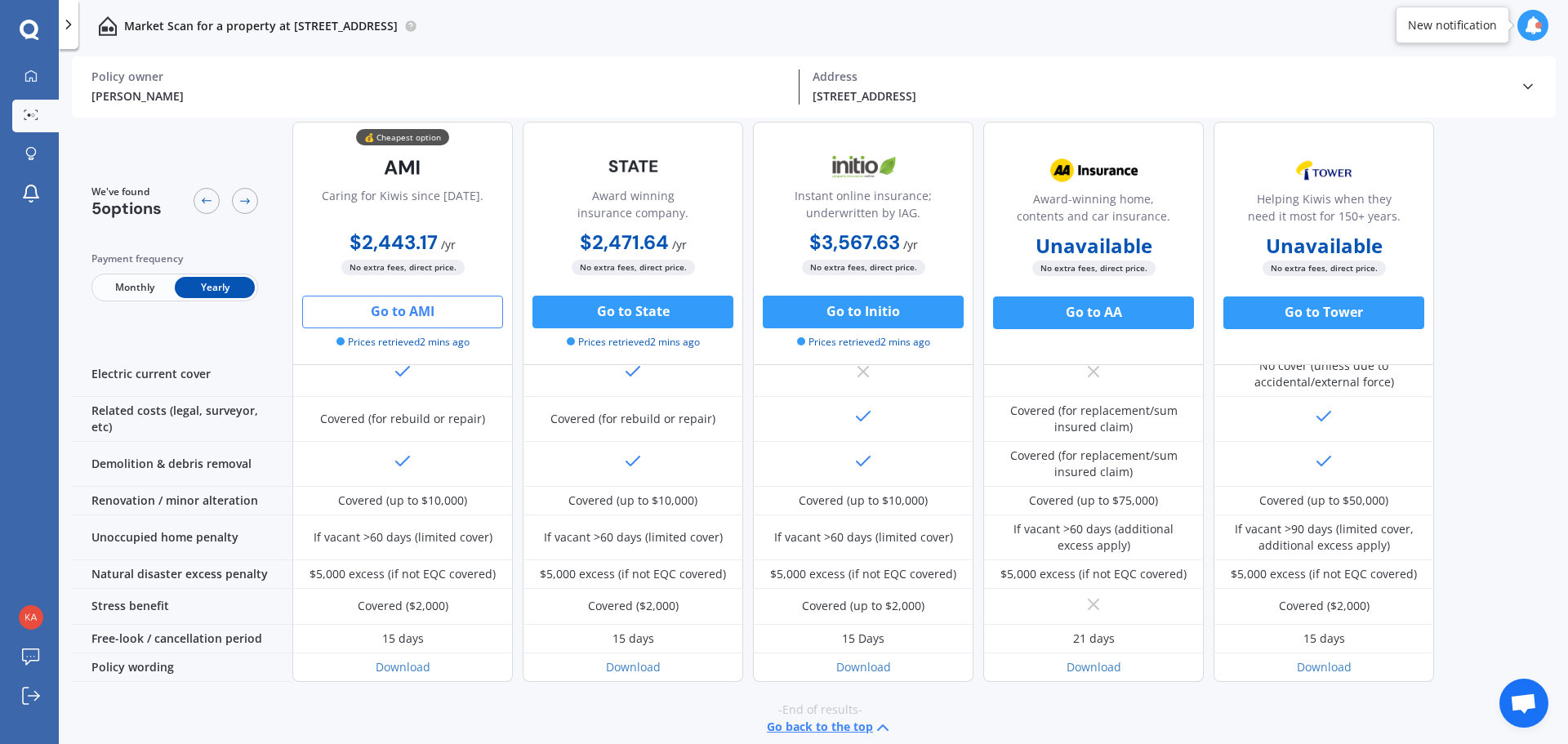
click at [363, 306] on button "Go to AMI" at bounding box center [402, 312] width 200 height 32
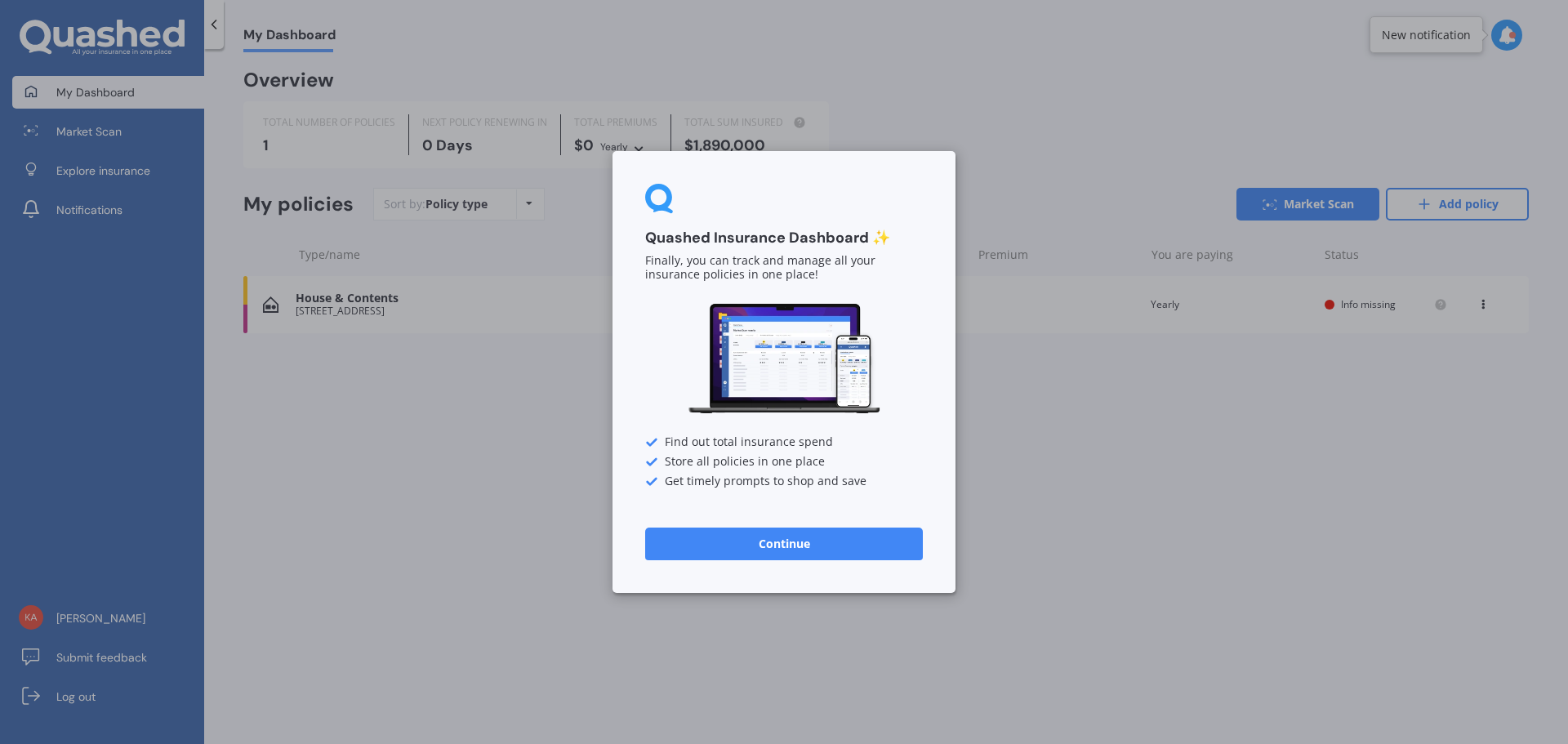
click at [775, 544] on button "Continue" at bounding box center [784, 544] width 278 height 32
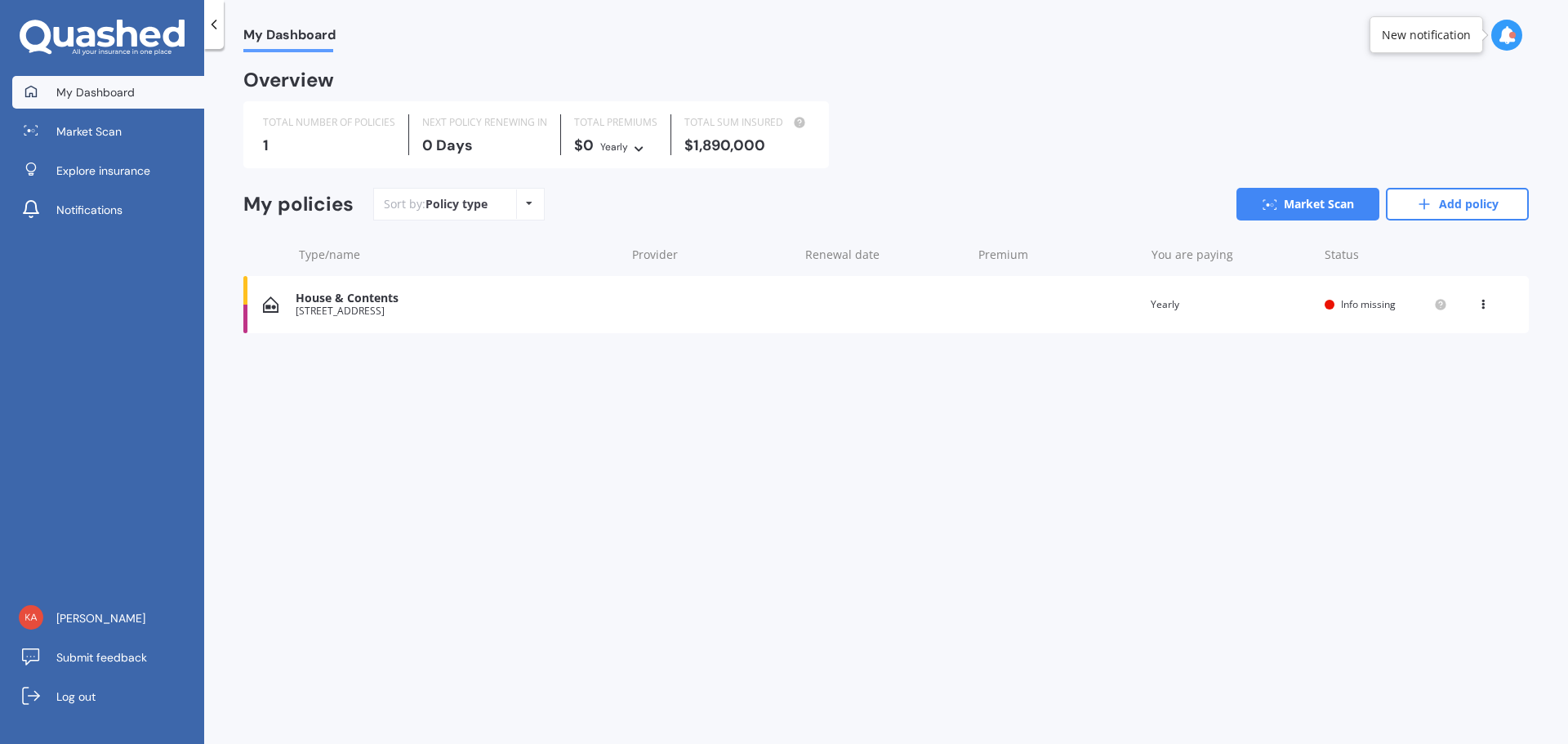
click at [1359, 305] on span "Info missing" at bounding box center [1368, 304] width 55 height 13
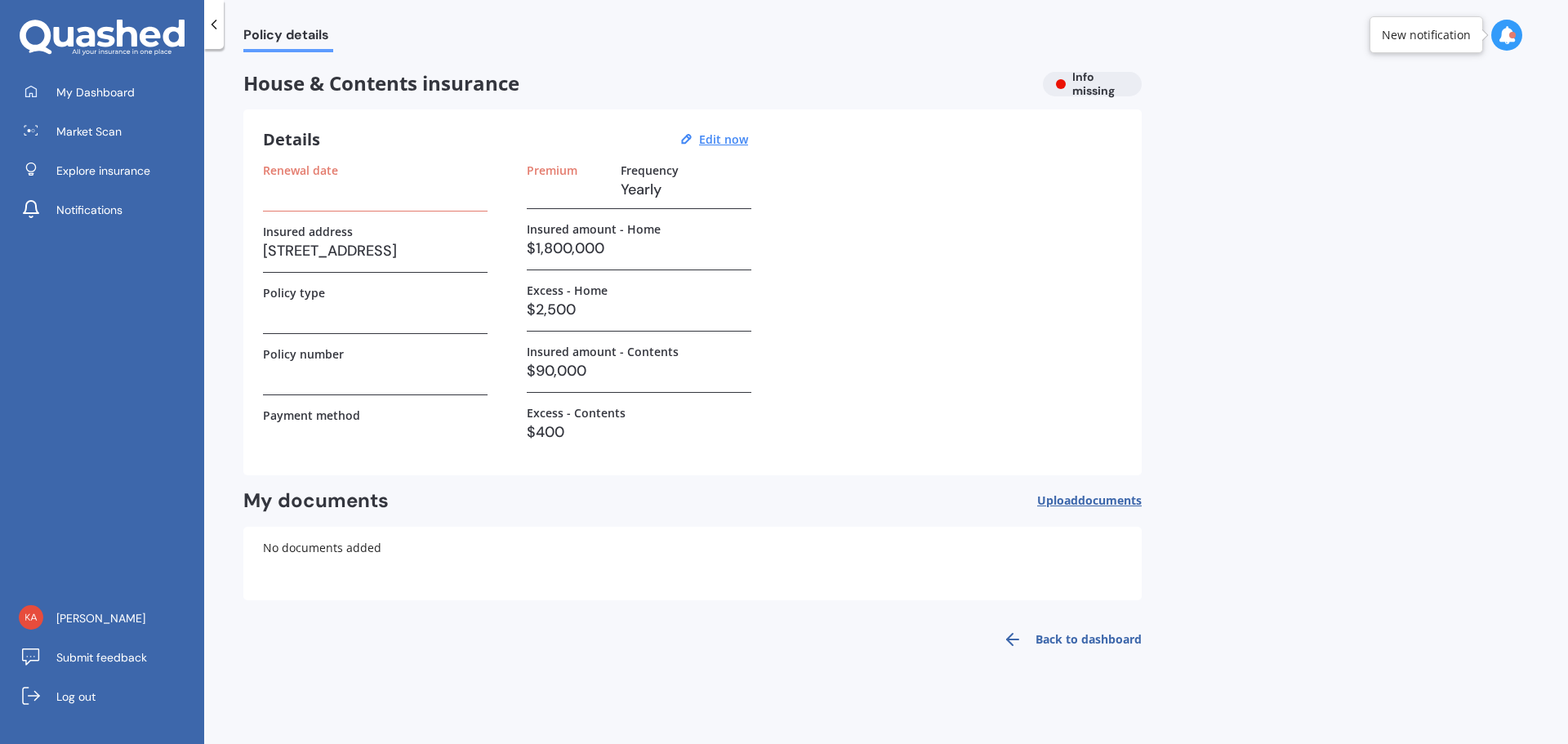
click at [281, 192] on h3 at bounding box center [376, 189] width 225 height 24
click at [309, 168] on label "Renewal date" at bounding box center [301, 170] width 76 height 13
click at [724, 136] on u "Edit now" at bounding box center [724, 138] width 49 height 15
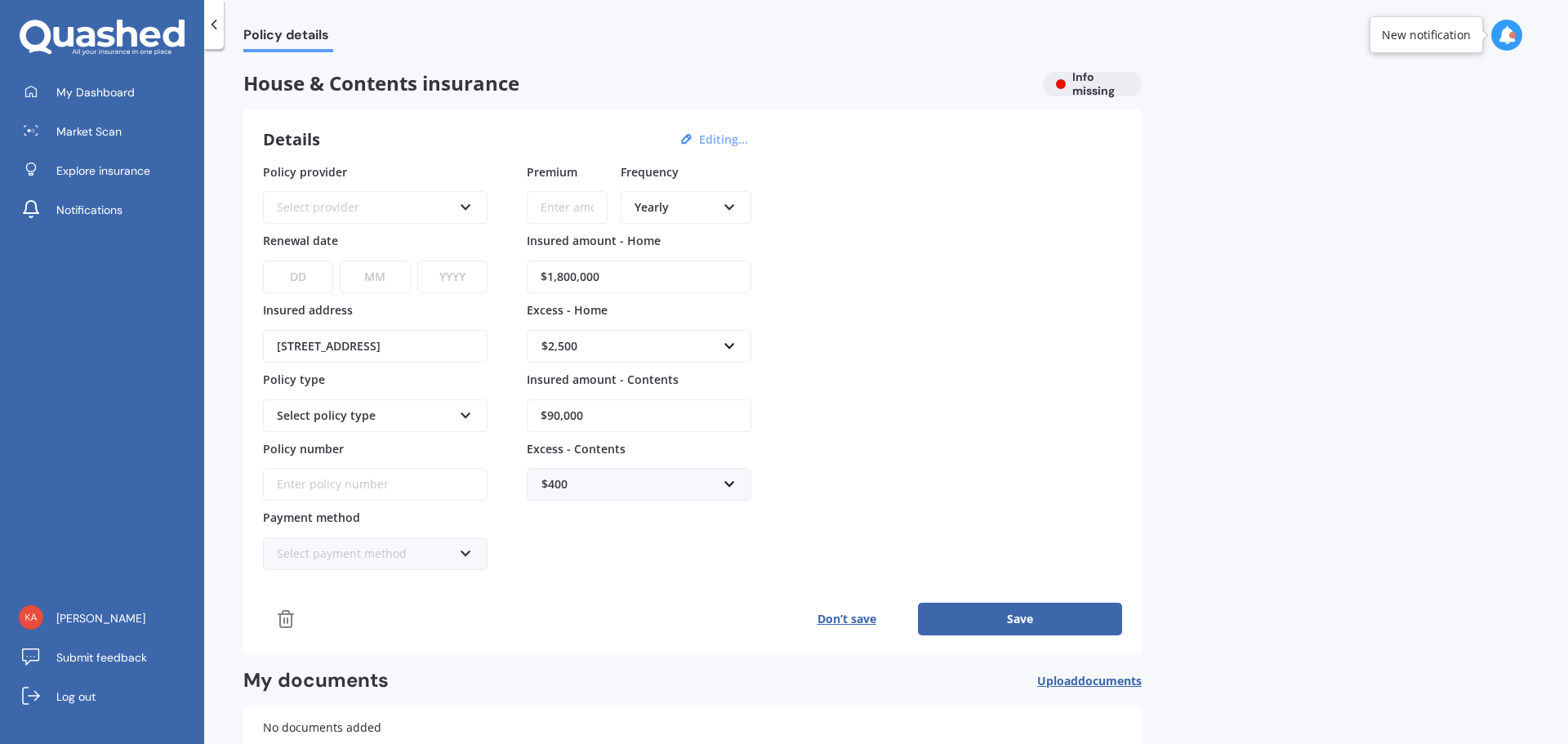
click at [468, 207] on icon at bounding box center [466, 204] width 13 height 12
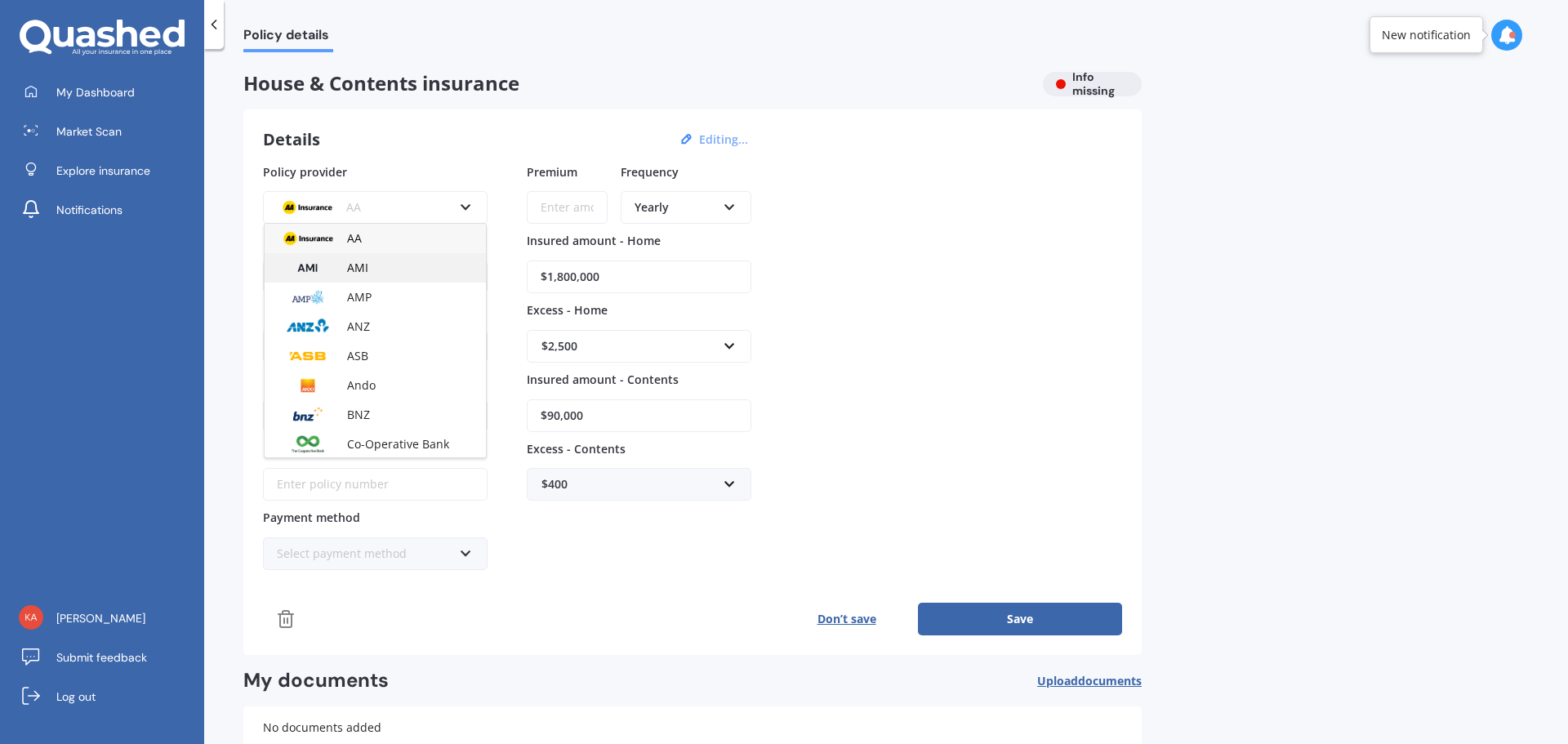
click at [355, 270] on span "AMI" at bounding box center [358, 267] width 22 height 15
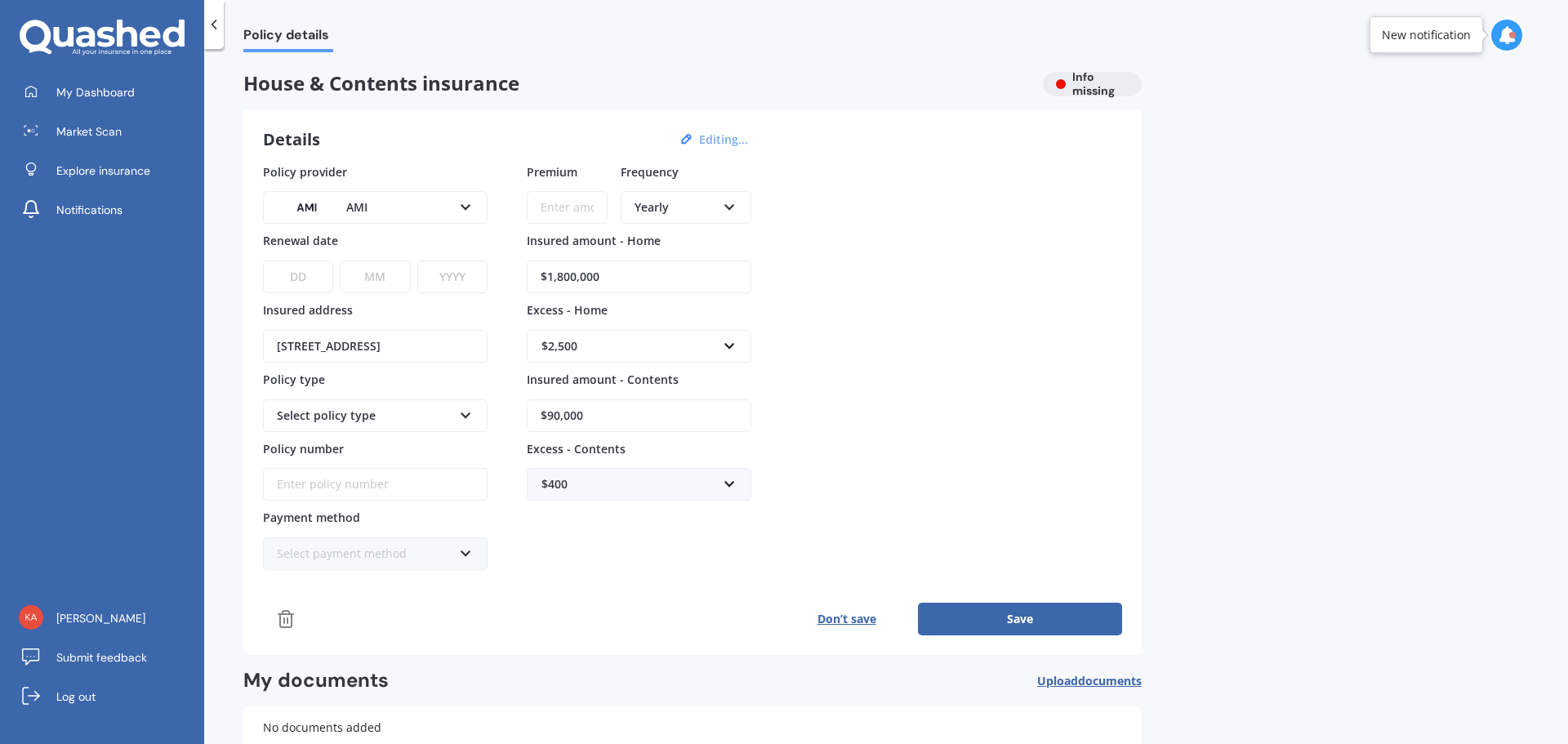
click at [303, 275] on select "DD 01 02 03 04 05 06 07 08 09 10 11 12 13 14 15 16 17 18 19 20 21 22 23 24 25 2…" at bounding box center [298, 277] width 70 height 32
select select "14"
click at [263, 261] on select "DD 01 02 03 04 05 06 07 08 09 10 11 12 13 14 15 16 17 18 19 20 21 22 23 24 25 2…" at bounding box center [298, 277] width 70 height 32
click at [381, 277] on select "MM 01 02 03 04 05 06 07 08 09 10 11 12" at bounding box center [375, 277] width 70 height 32
select select "09"
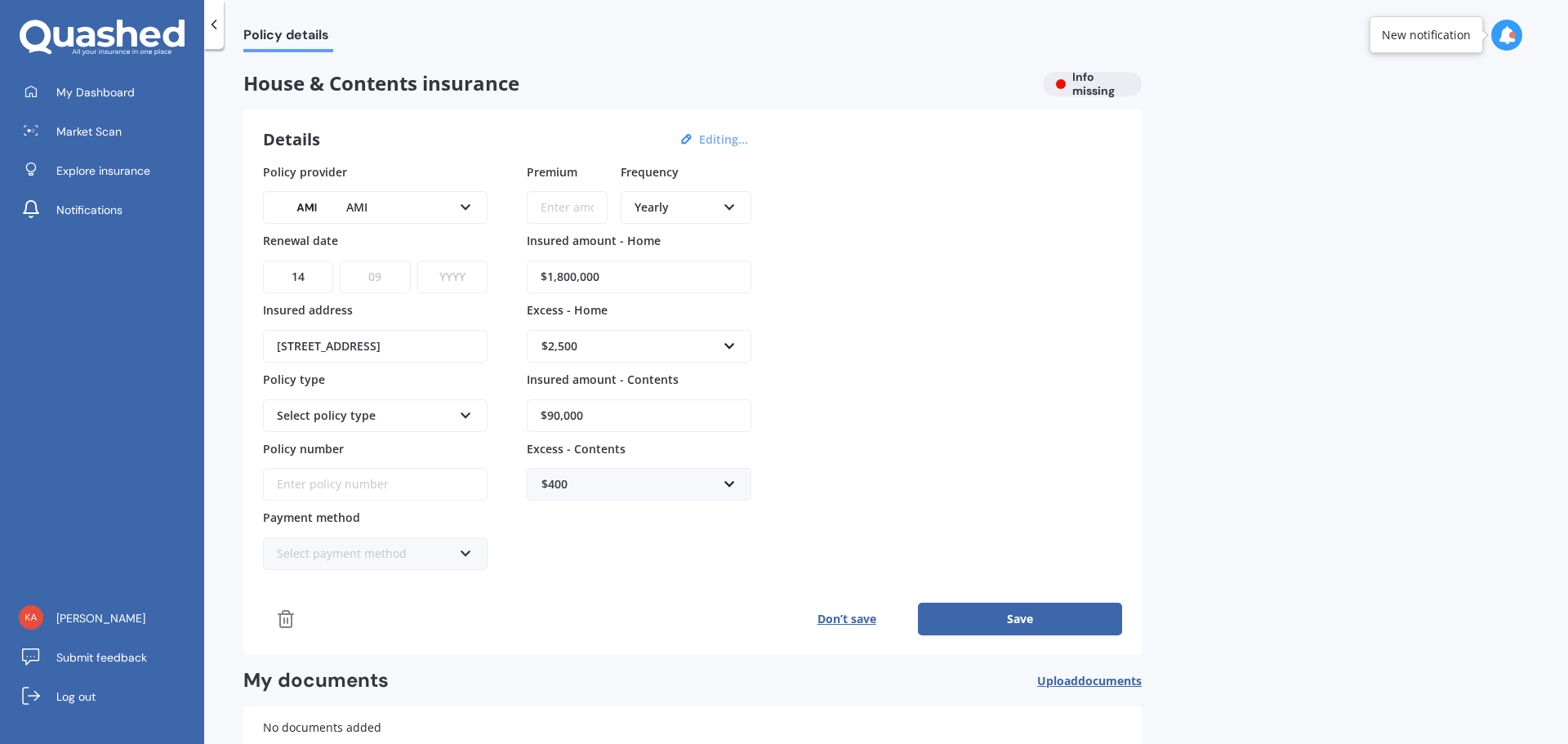
click at [340, 261] on select "MM 01 02 03 04 05 06 07 08 09 10 11 12" at bounding box center [375, 277] width 70 height 32
click at [467, 278] on select "YYYY 2027 2026 2025 2024 2023 2022 2021 2020 2019 2018 2017 2016 2015 2014 2013…" at bounding box center [452, 277] width 70 height 32
select select "2025"
click at [417, 261] on select "YYYY 2027 2026 2025 2024 2023 2022 2021 2020 2019 2018 2017 2016 2015 2014 2013…" at bounding box center [452, 277] width 70 height 32
click at [295, 488] on input "Policy number" at bounding box center [376, 484] width 225 height 32
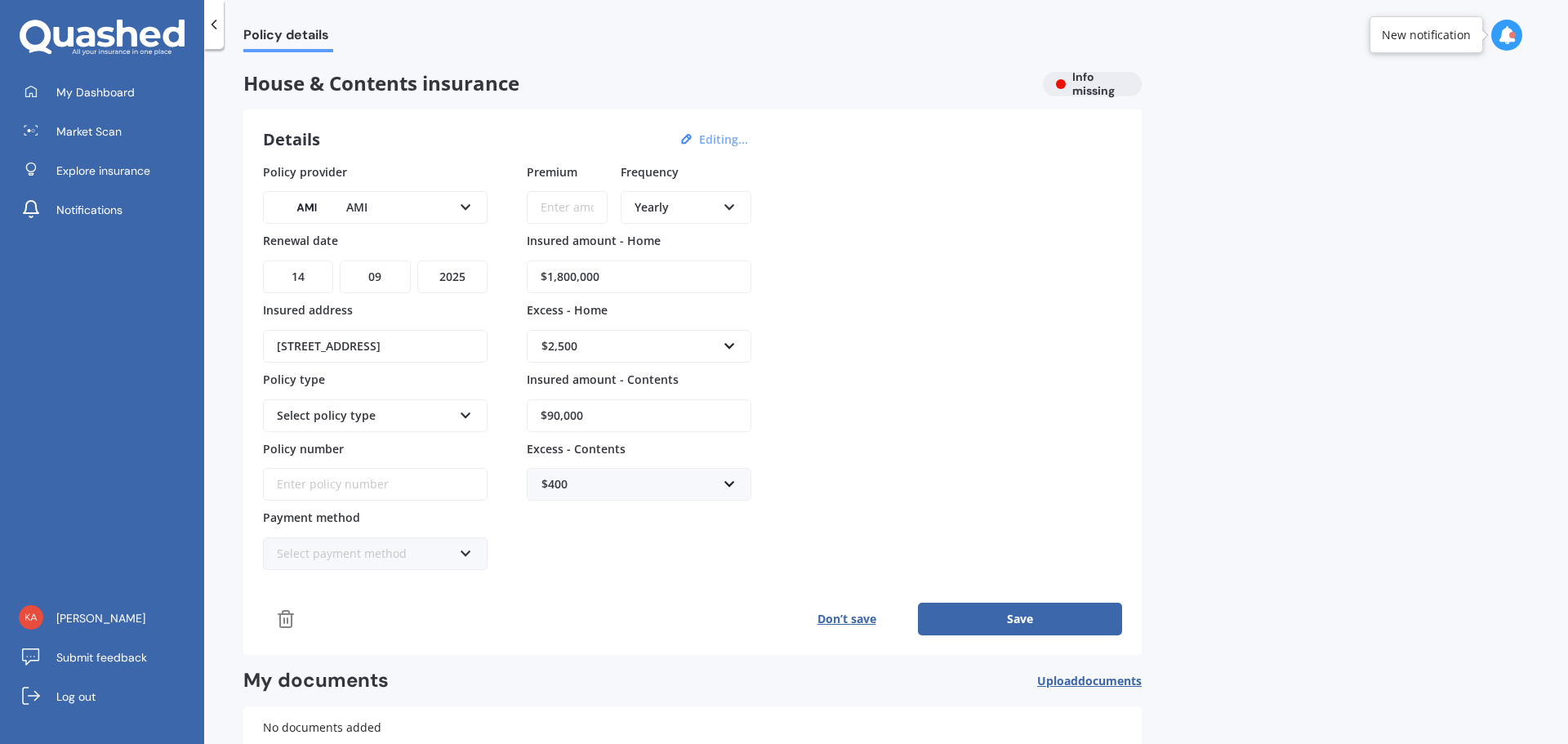
click at [317, 484] on input "Policy number" at bounding box center [376, 484] width 225 height 32
type input "HOMA01450694"
click at [468, 547] on icon at bounding box center [466, 550] width 13 height 12
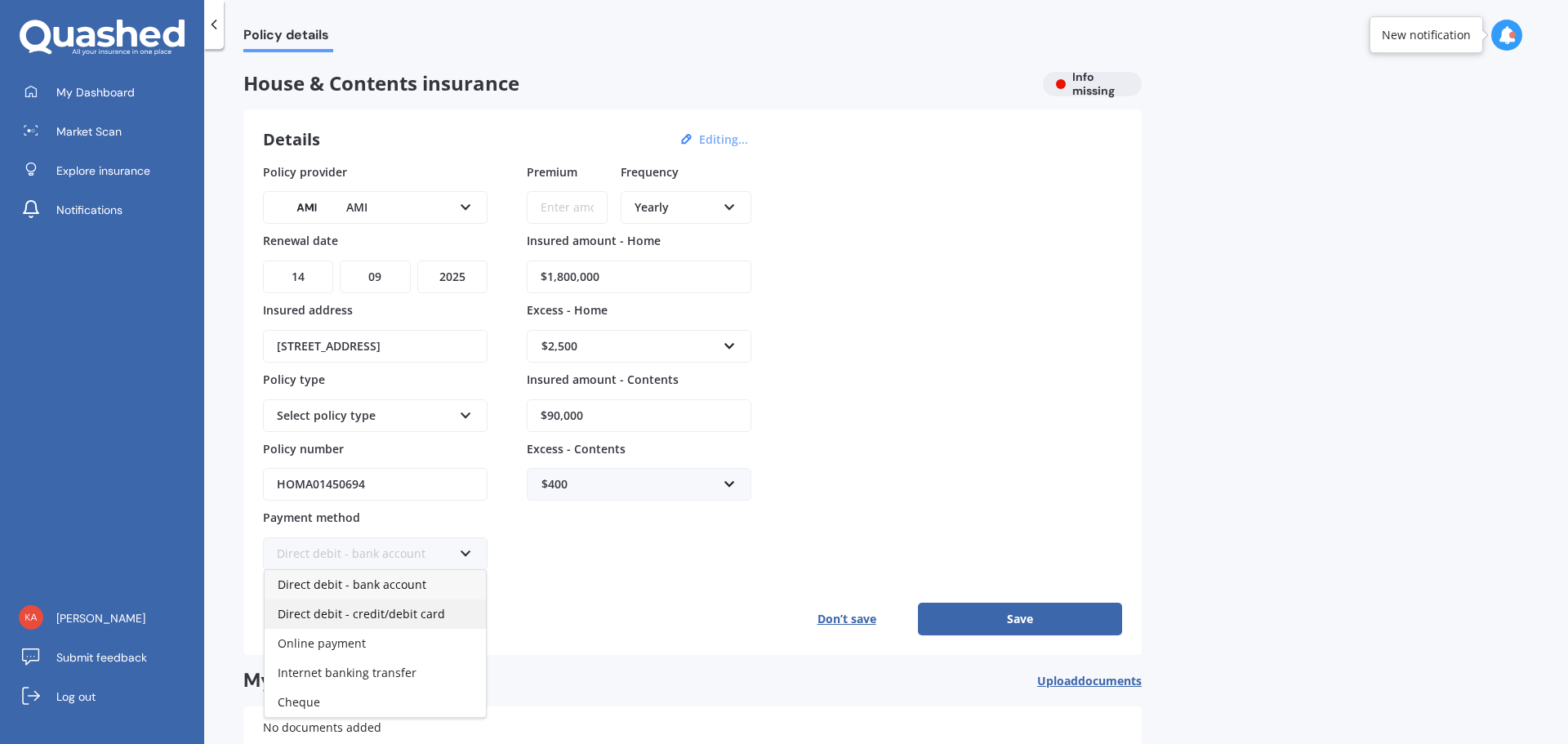
click at [302, 608] on span "Direct debit - credit/debit card" at bounding box center [361, 613] width 167 height 15
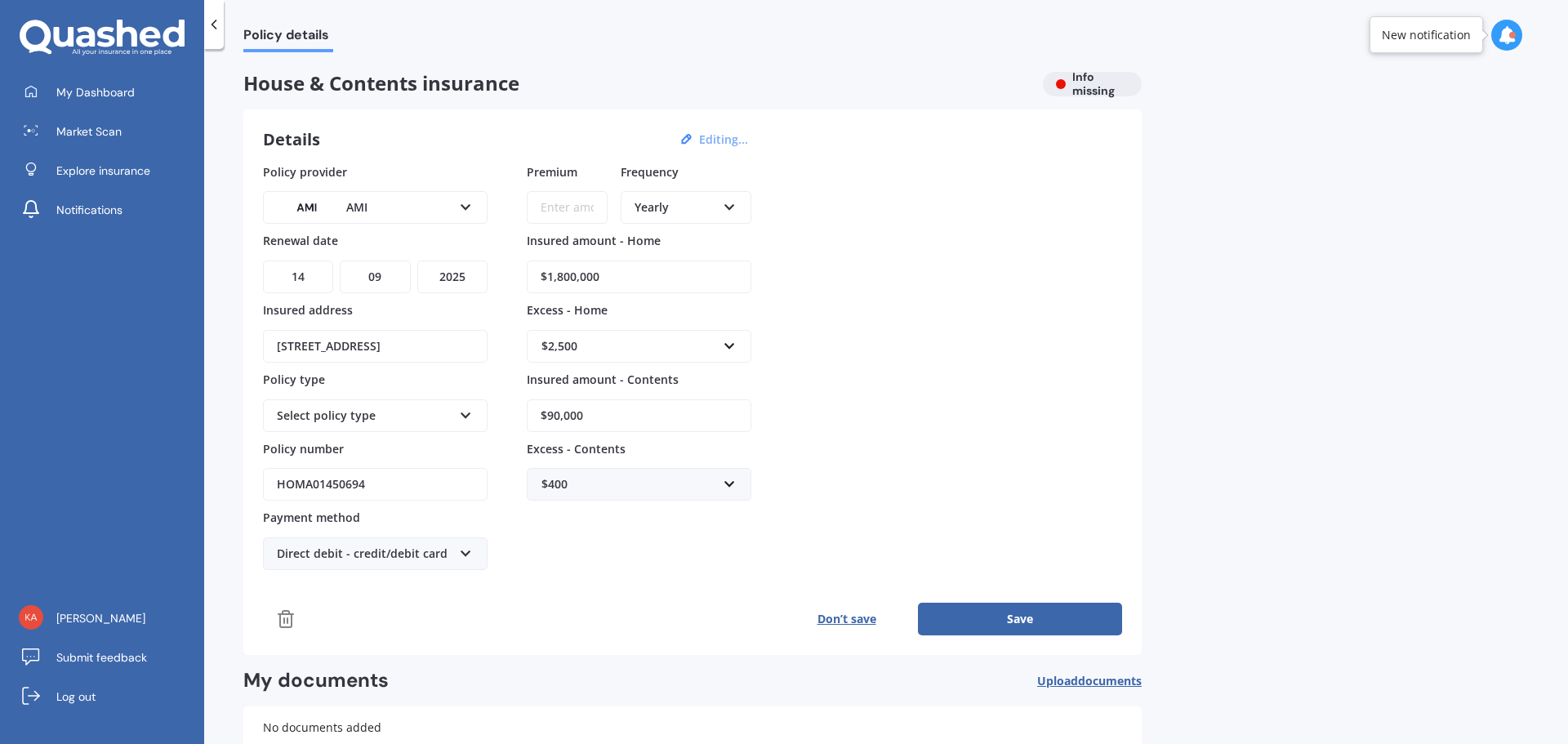
click at [967, 620] on button "Save" at bounding box center [1020, 618] width 204 height 32
